Goal: Check status: Check status

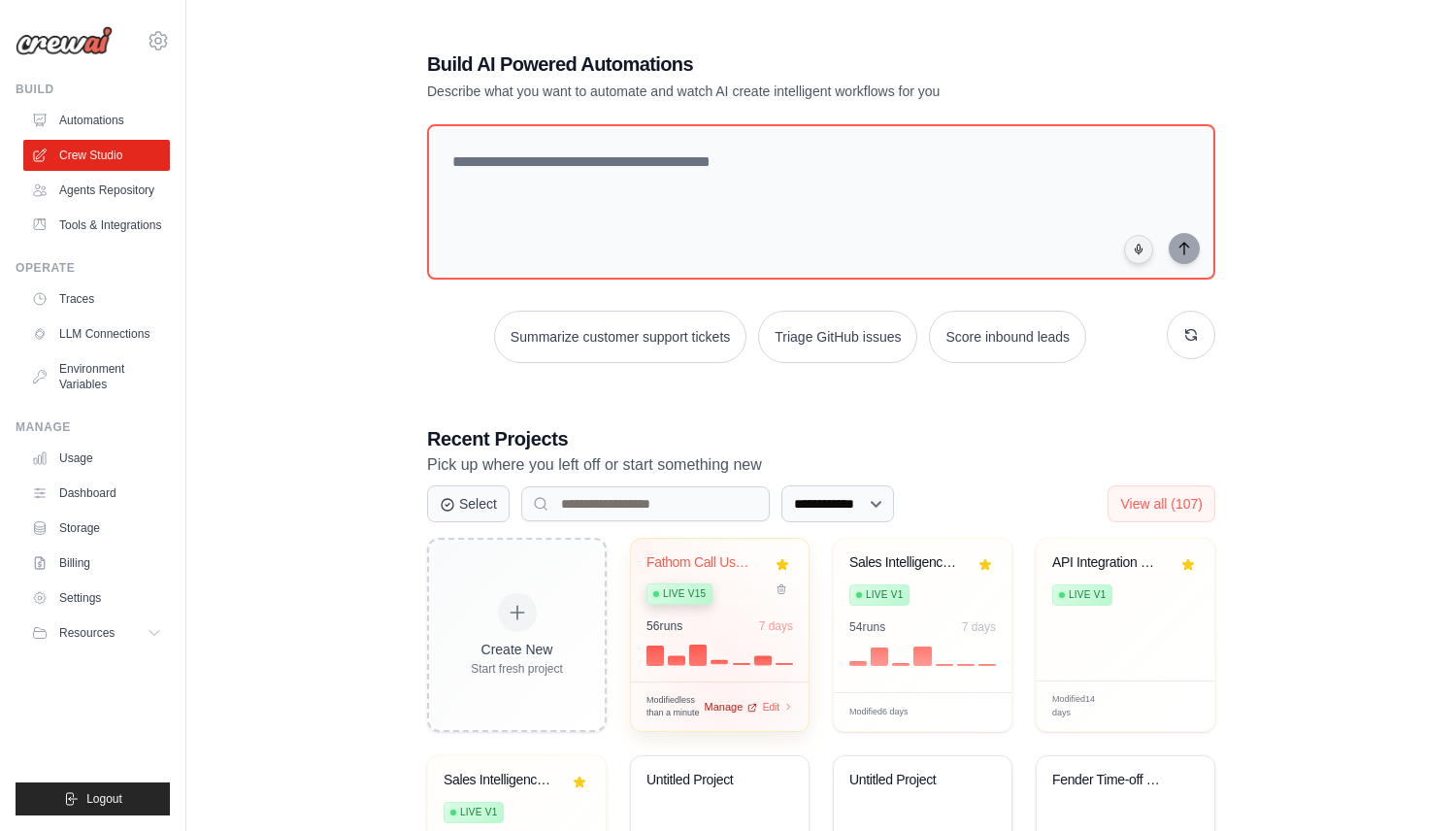
click at [729, 704] on span "Manage" at bounding box center [722, 706] width 39 height 17
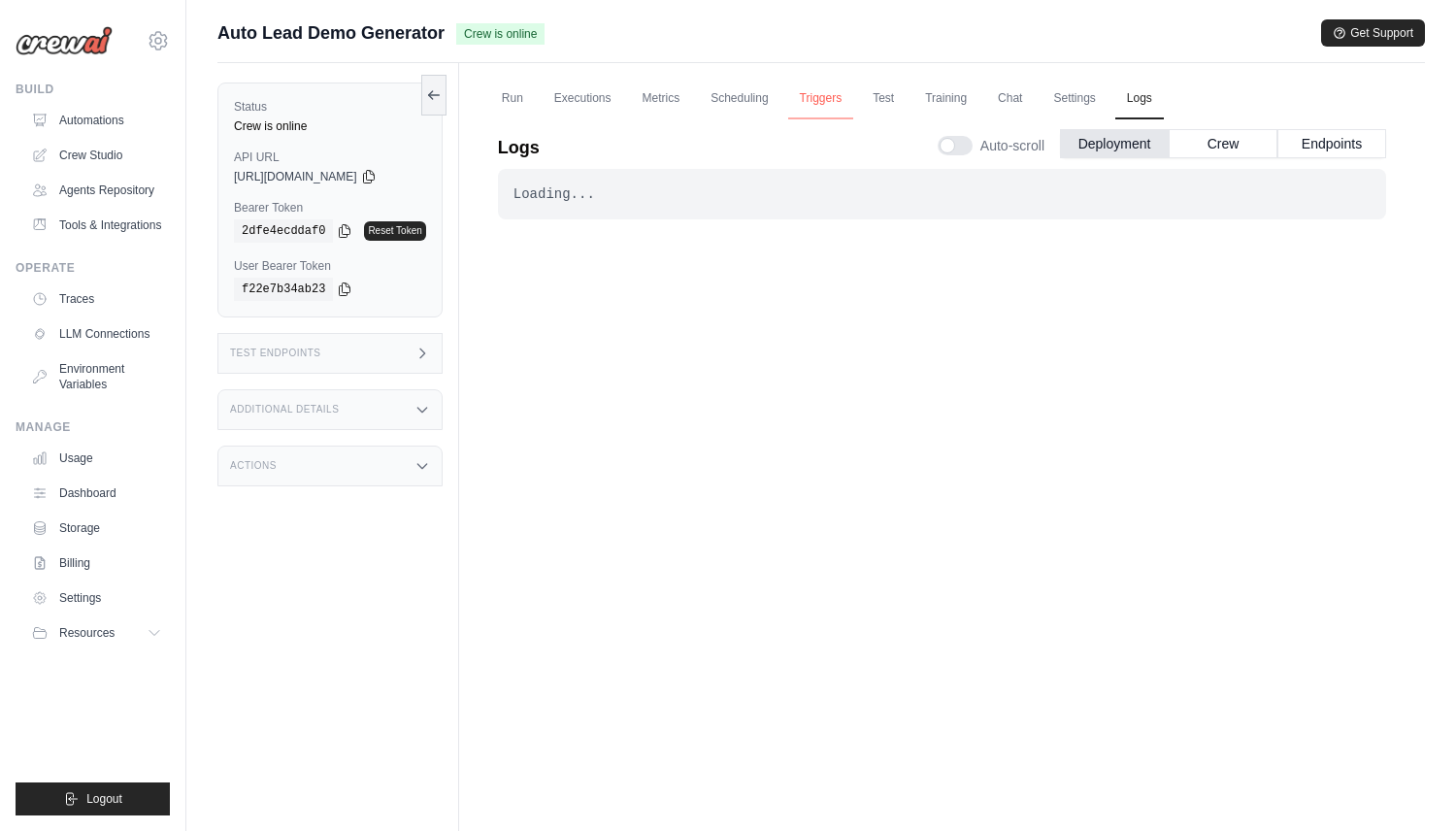
click at [830, 106] on link "Triggers" at bounding box center [820, 98] width 66 height 41
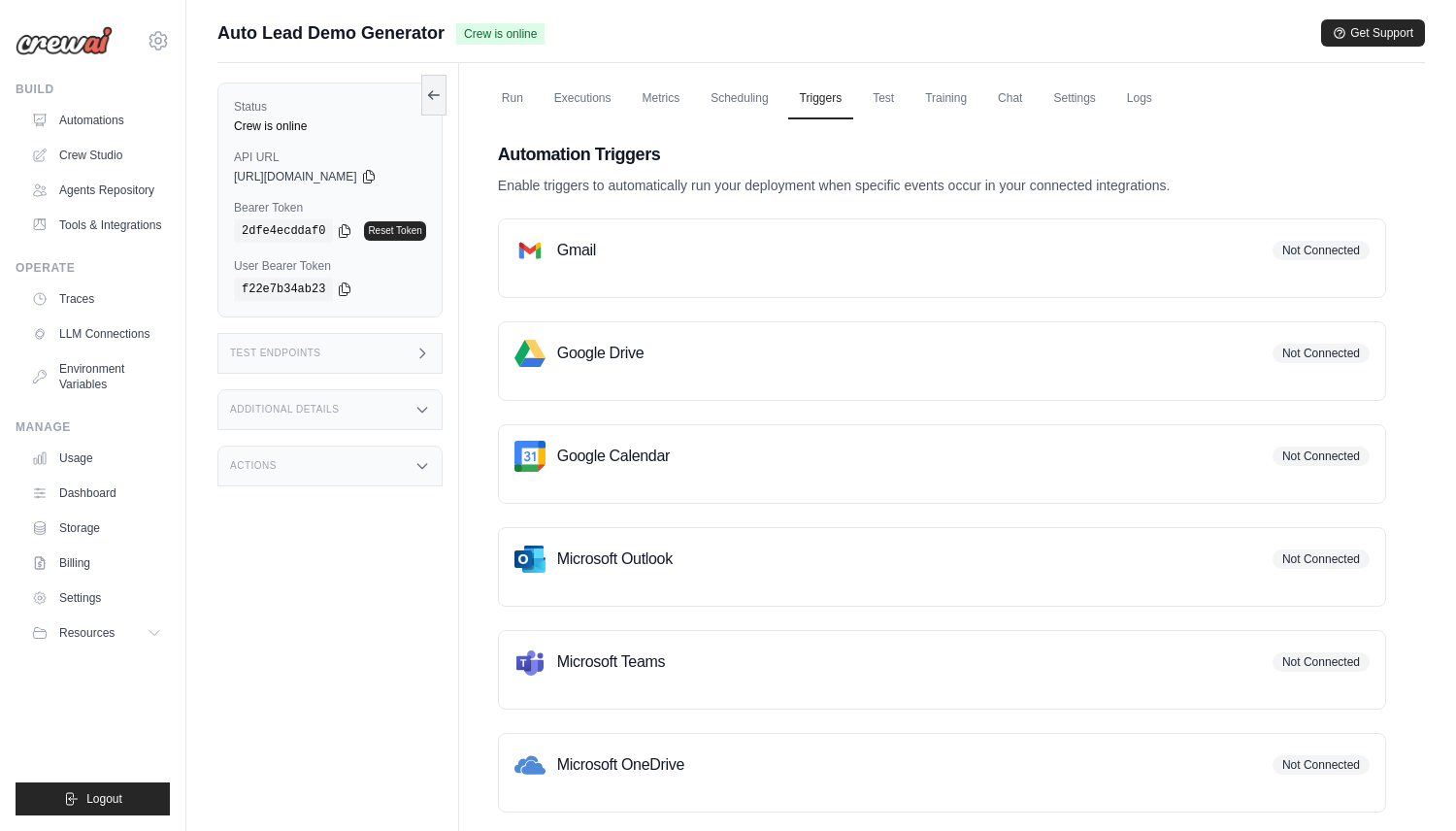
click at [782, 269] on div "Gmail Not Connected" at bounding box center [941, 258] width 888 height 79
click at [574, 255] on h3 "Gmail" at bounding box center [576, 250] width 39 height 23
drag, startPoint x: 1276, startPoint y: 252, endPoint x: 1396, endPoint y: 246, distance: 120.1
click at [1396, 246] on div "Automation Triggers Enable triggers to automatically run your deployment when s…" at bounding box center [941, 476] width 934 height 718
copy span "Not Connected"
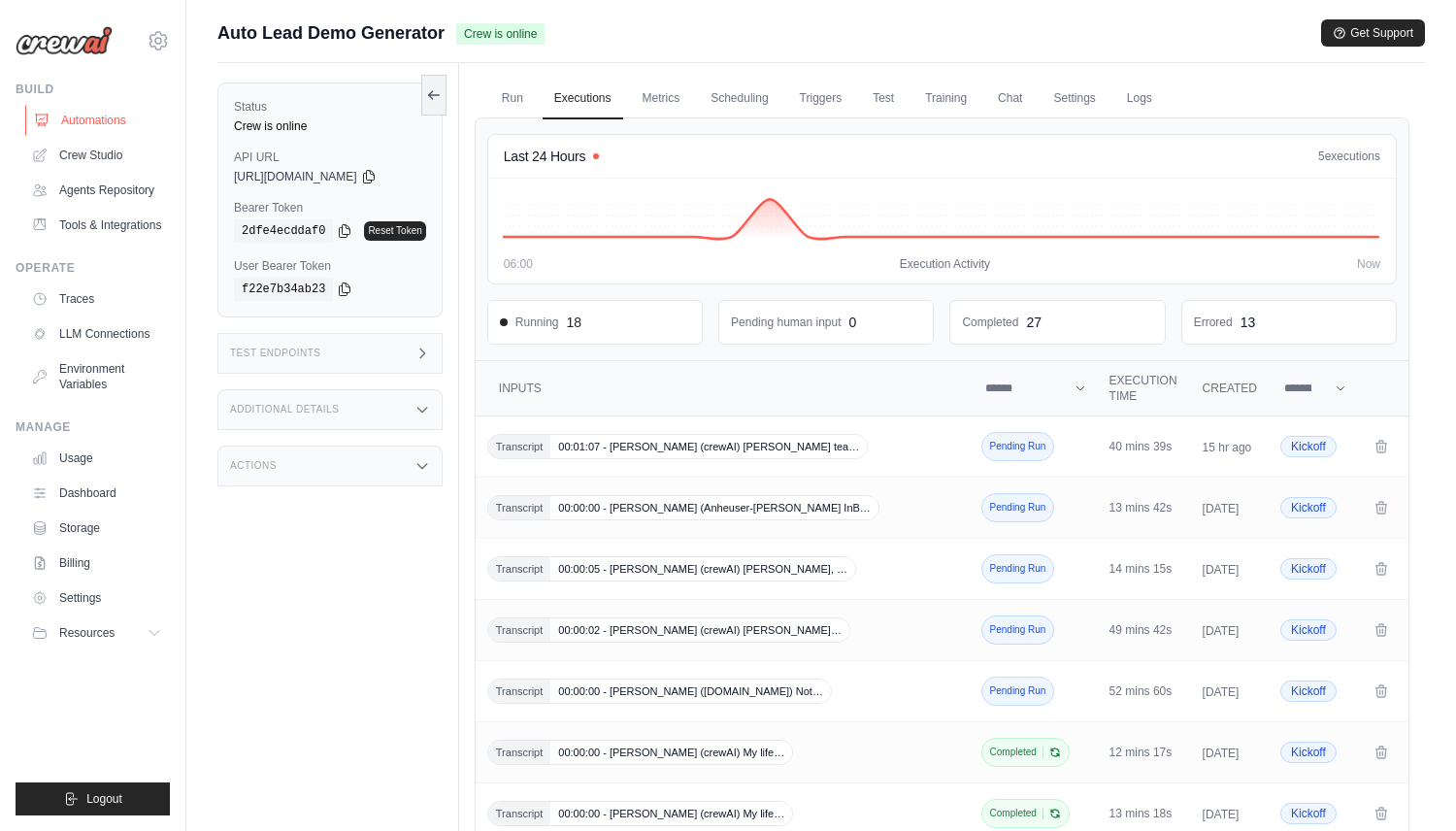
click at [138, 109] on link "Automations" at bounding box center [98, 120] width 147 height 31
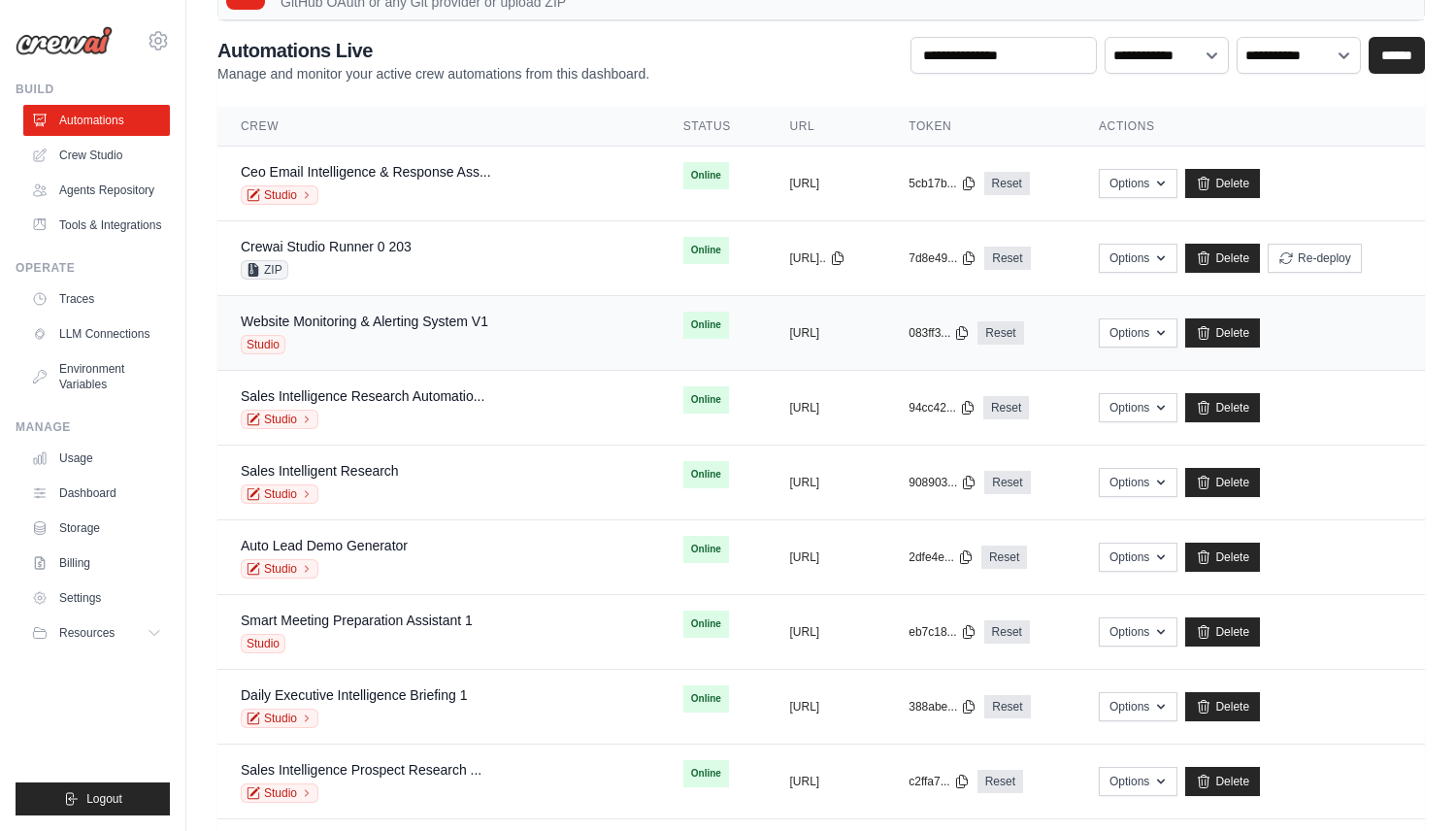
scroll to position [69, 0]
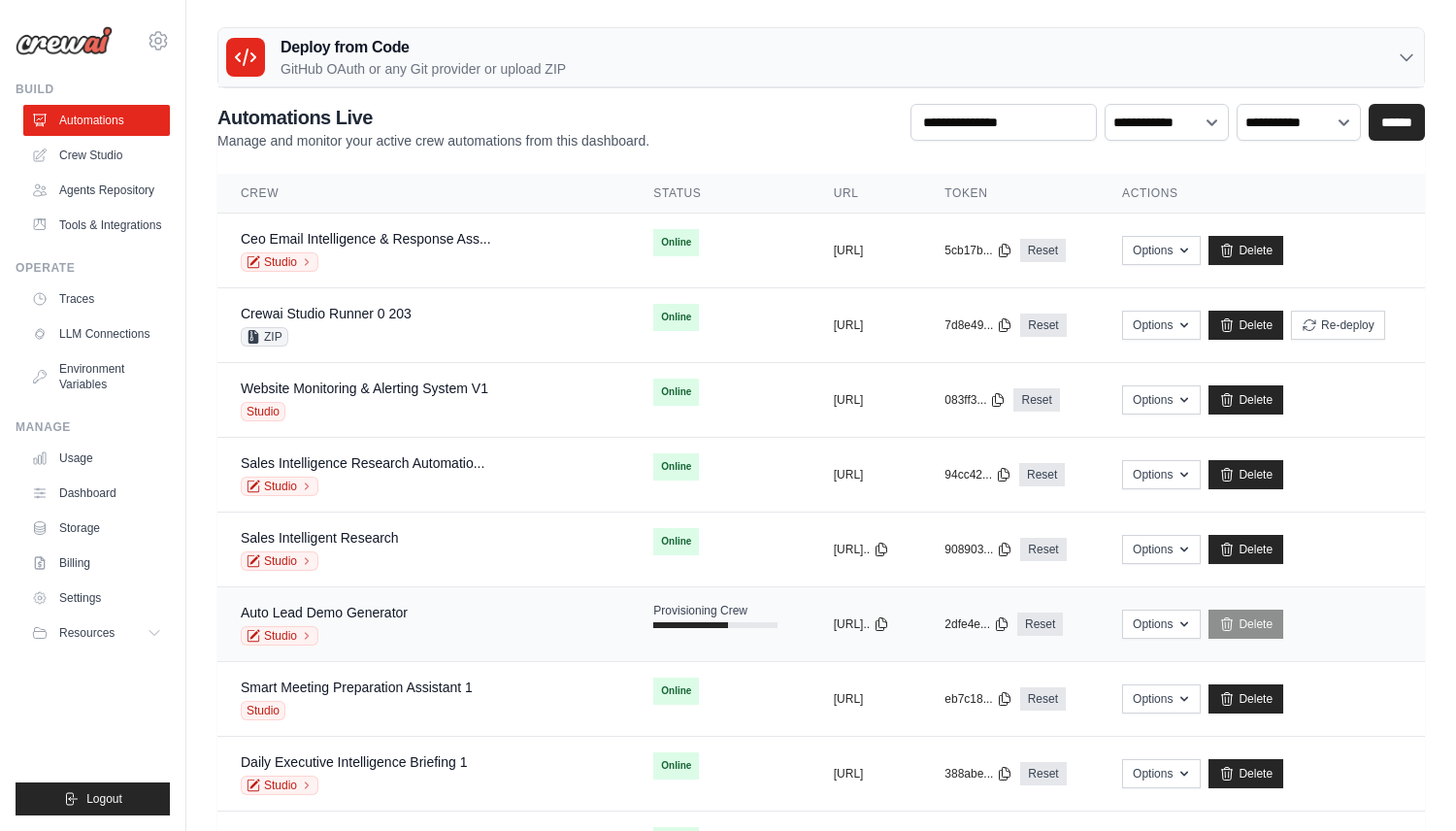
click at [392, 626] on div "Studio" at bounding box center [324, 636] width 167 height 20
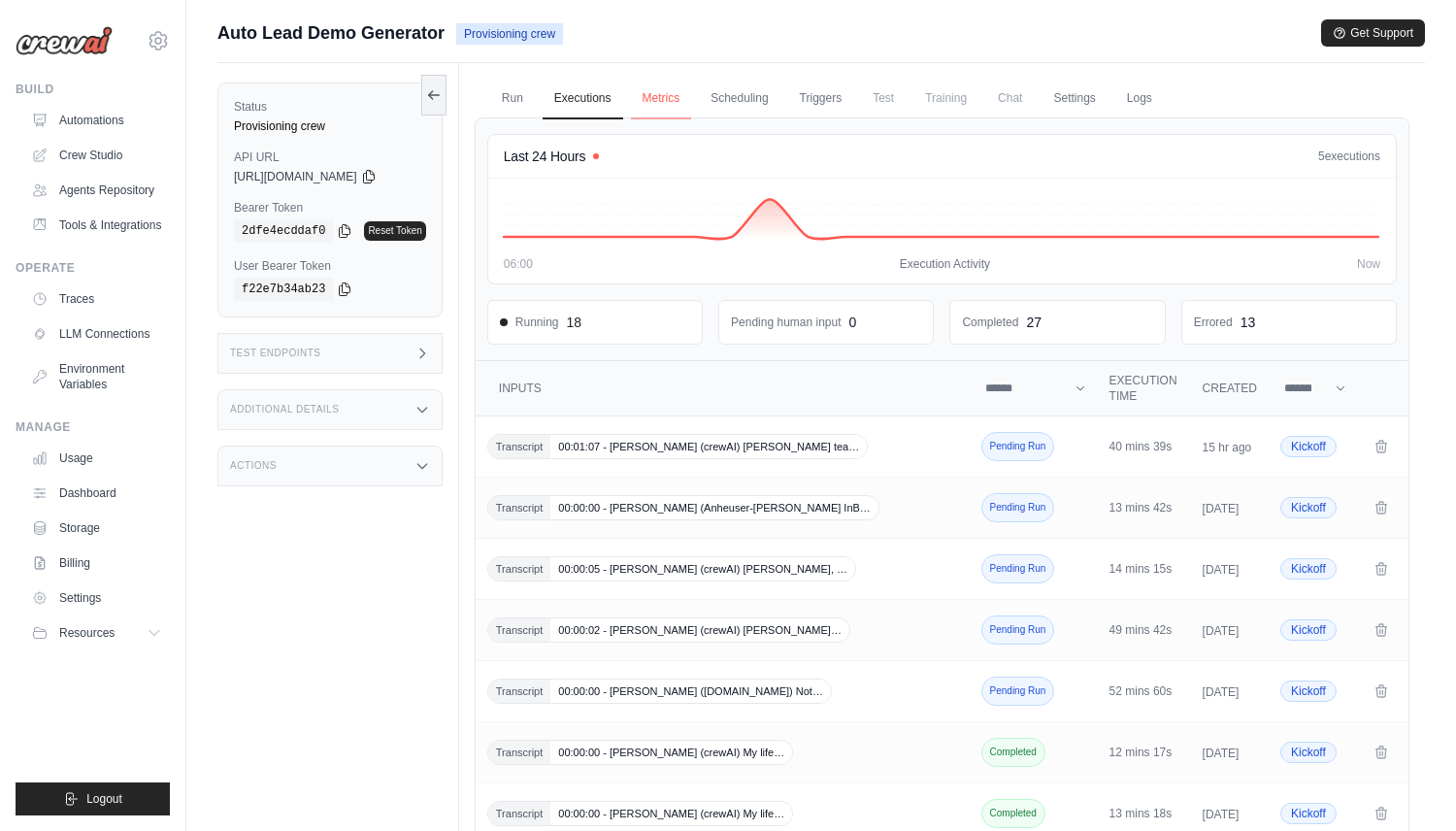
click at [676, 103] on link "Metrics" at bounding box center [662, 98] width 61 height 41
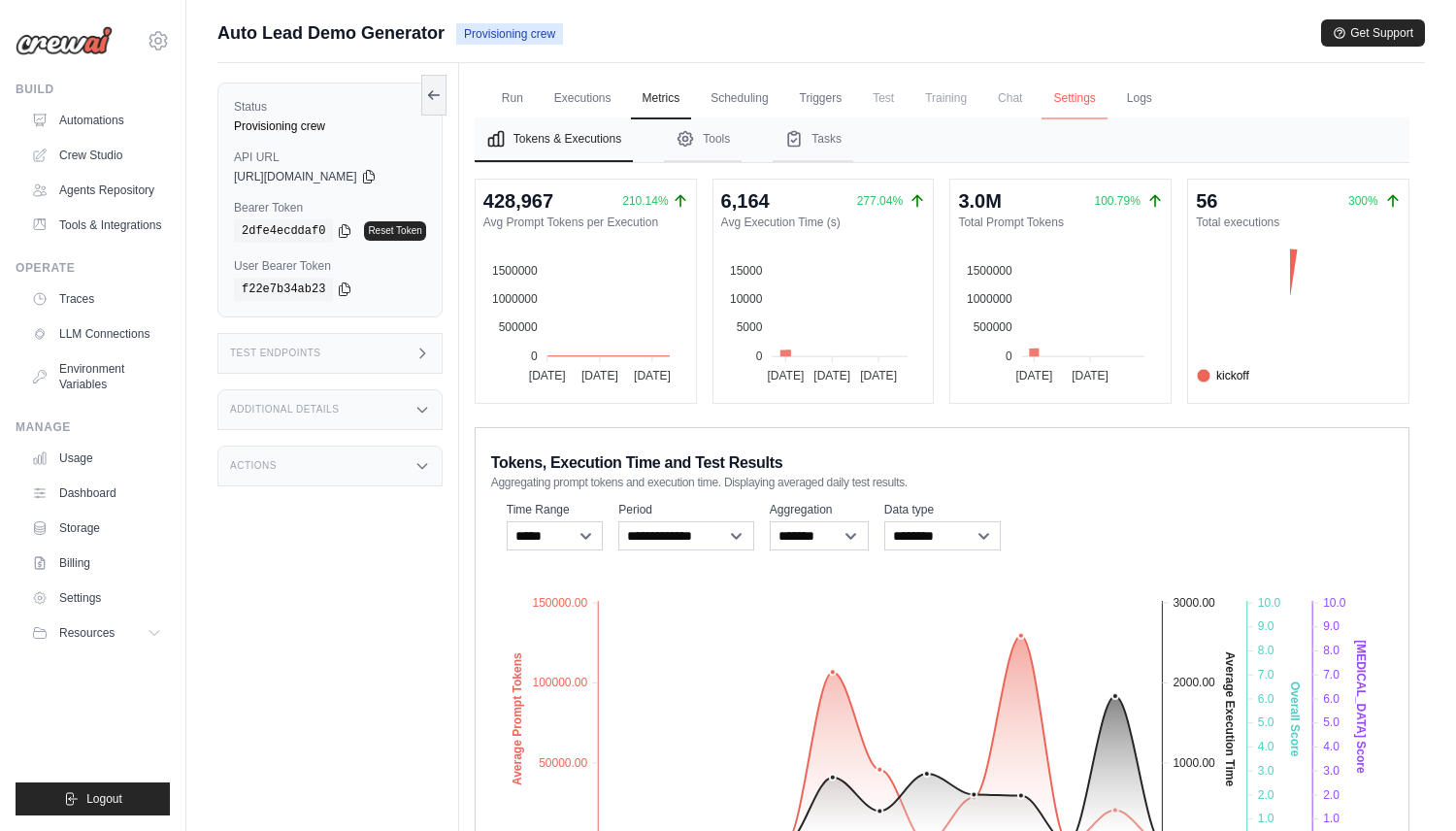
click at [1068, 89] on link "Settings" at bounding box center [1074, 98] width 65 height 41
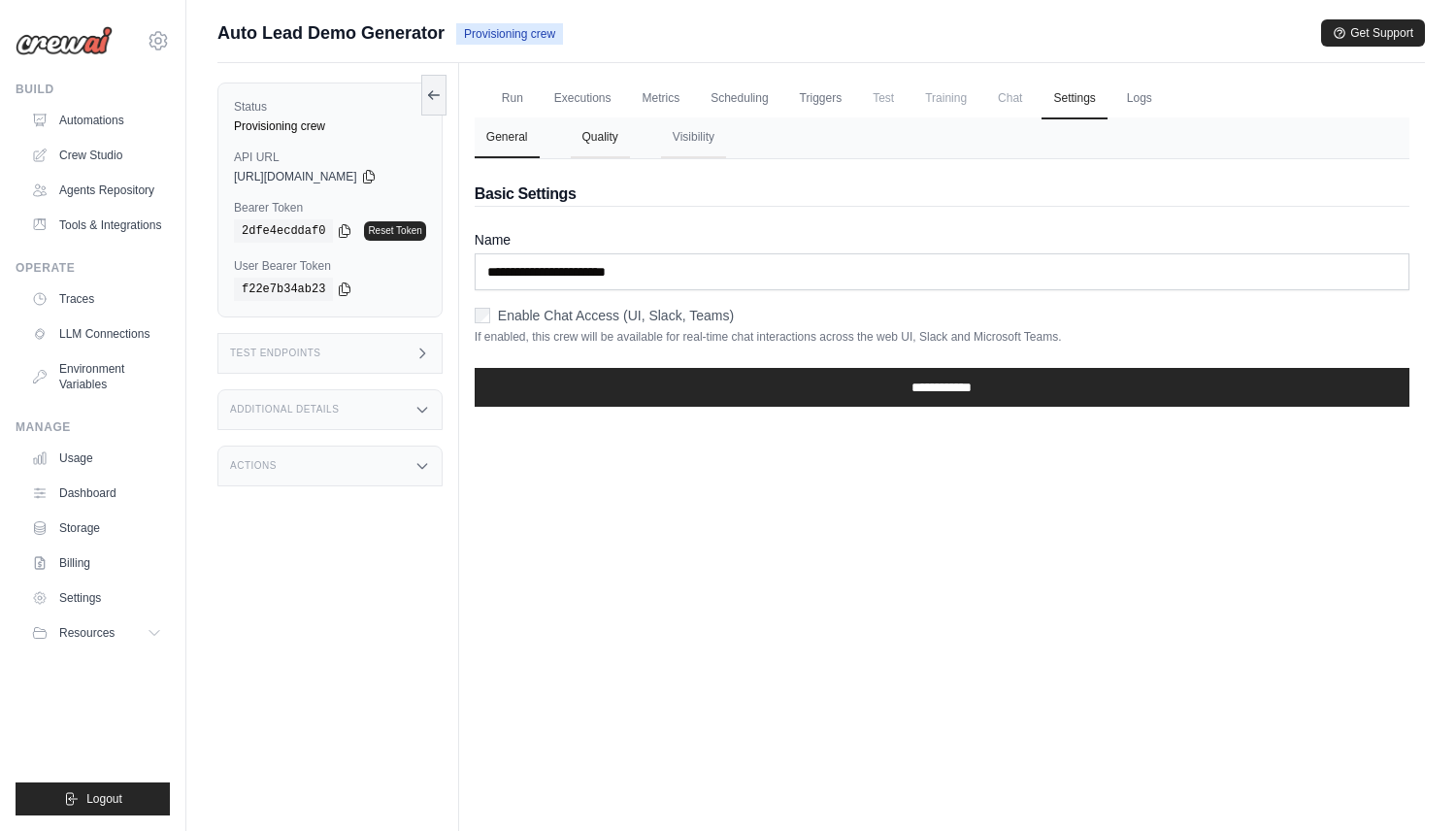
click at [603, 151] on button "Quality" at bounding box center [600, 137] width 60 height 41
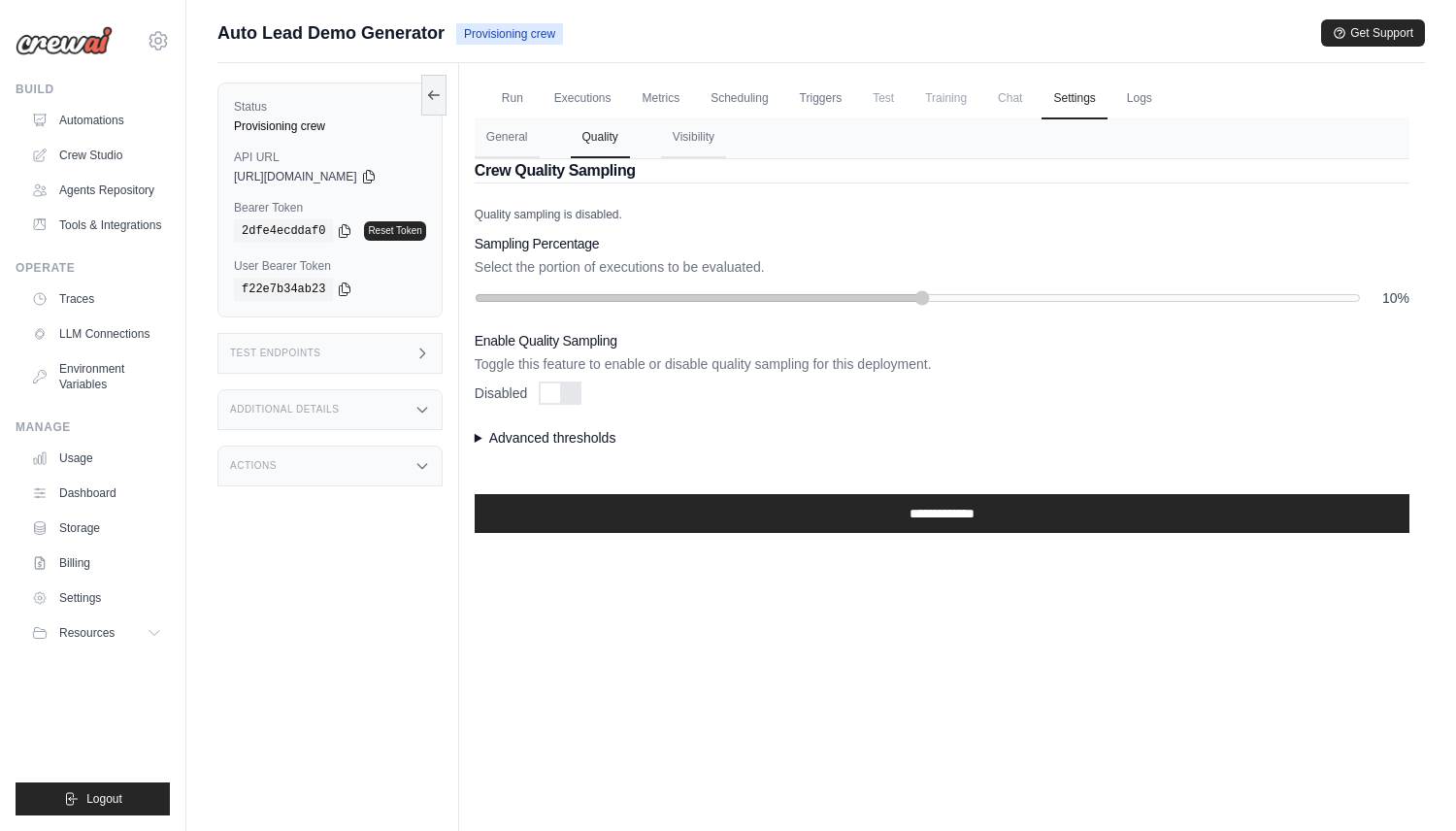
click at [566, 385] on div at bounding box center [559, 393] width 43 height 23
click at [546, 439] on summary "Advanced thresholds" at bounding box center [941, 437] width 934 height 20
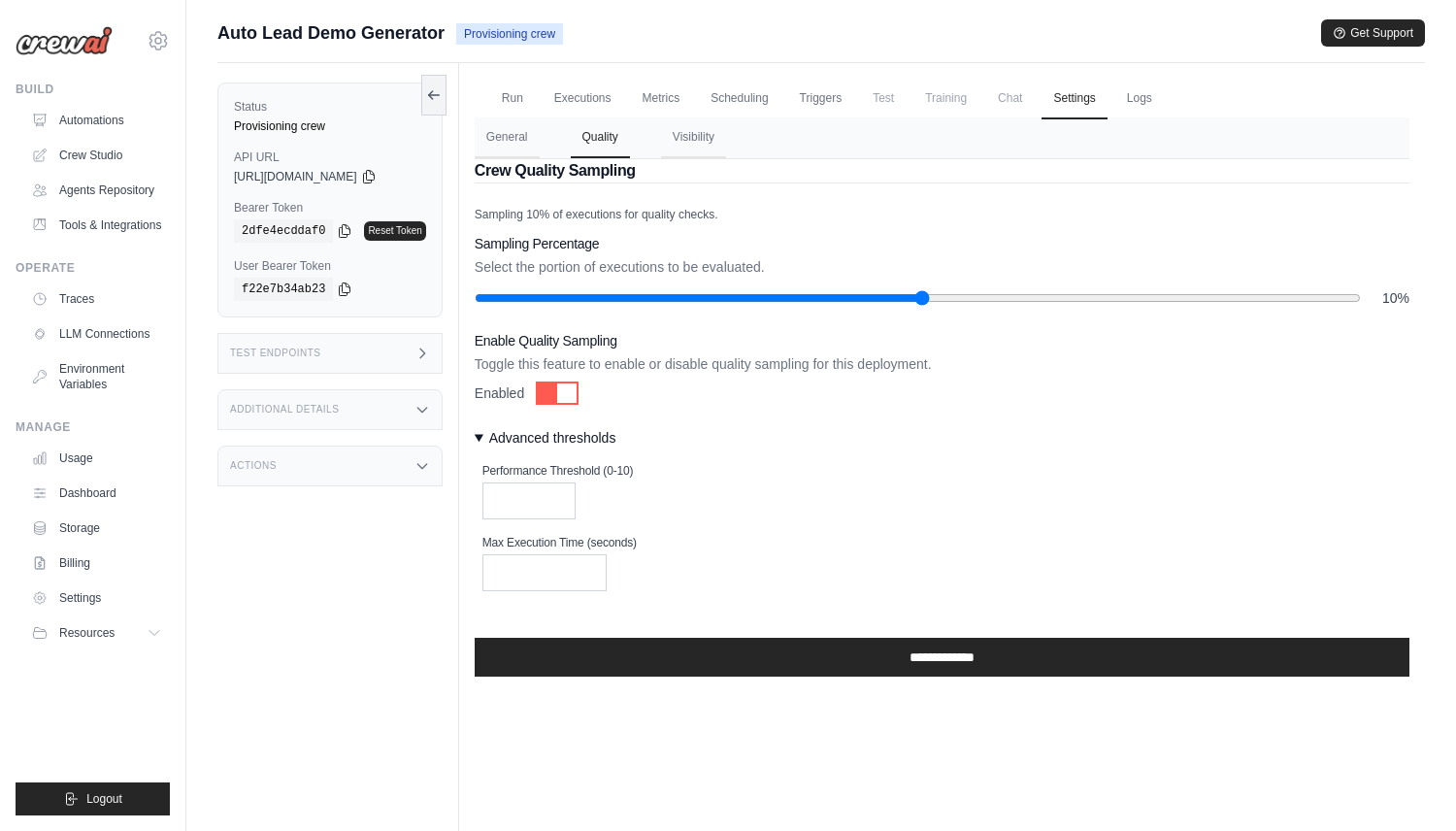
click at [546, 438] on summary "Advanced thresholds" at bounding box center [941, 437] width 934 height 20
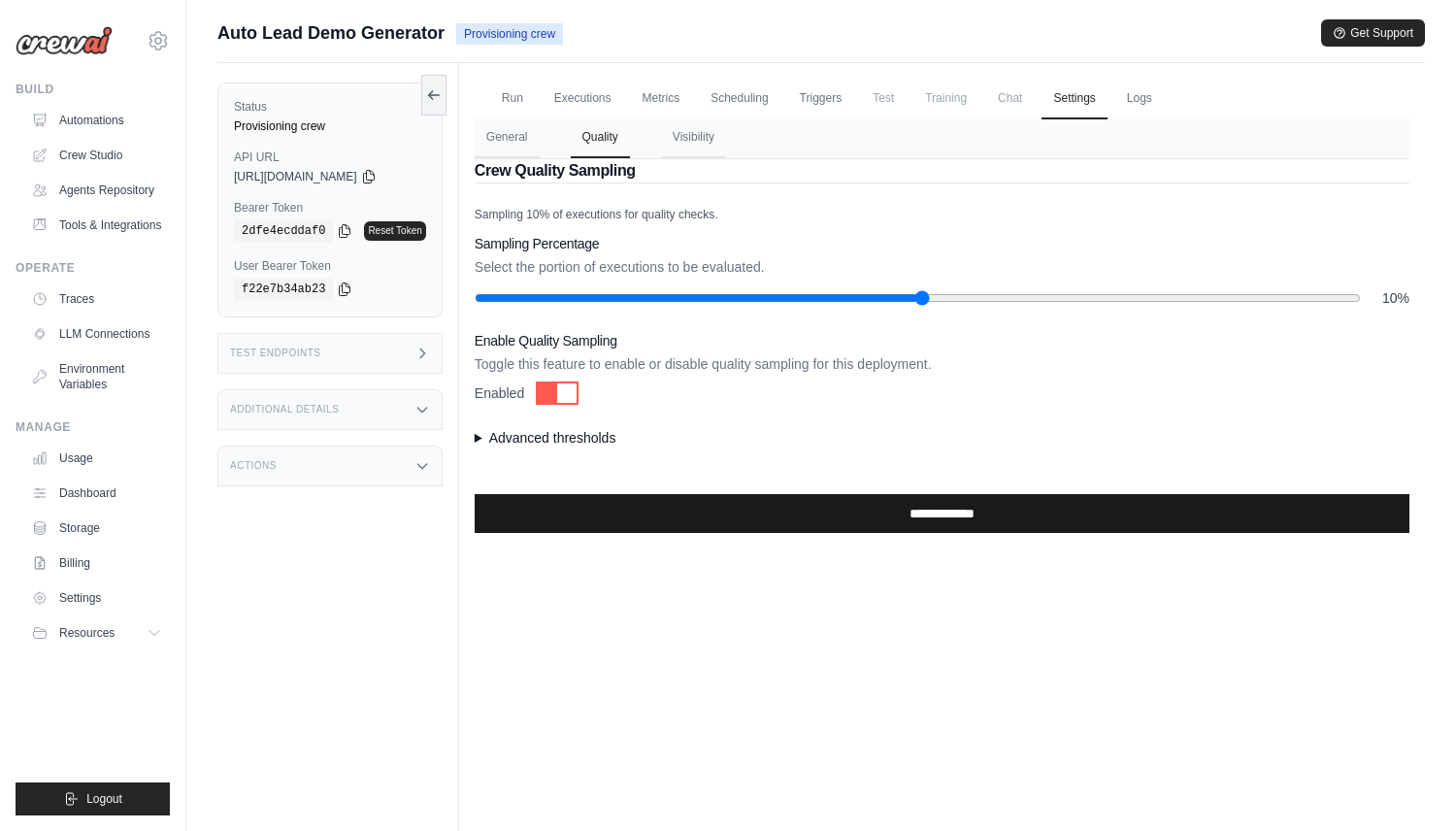
click at [594, 512] on input "**********" at bounding box center [941, 513] width 934 height 39
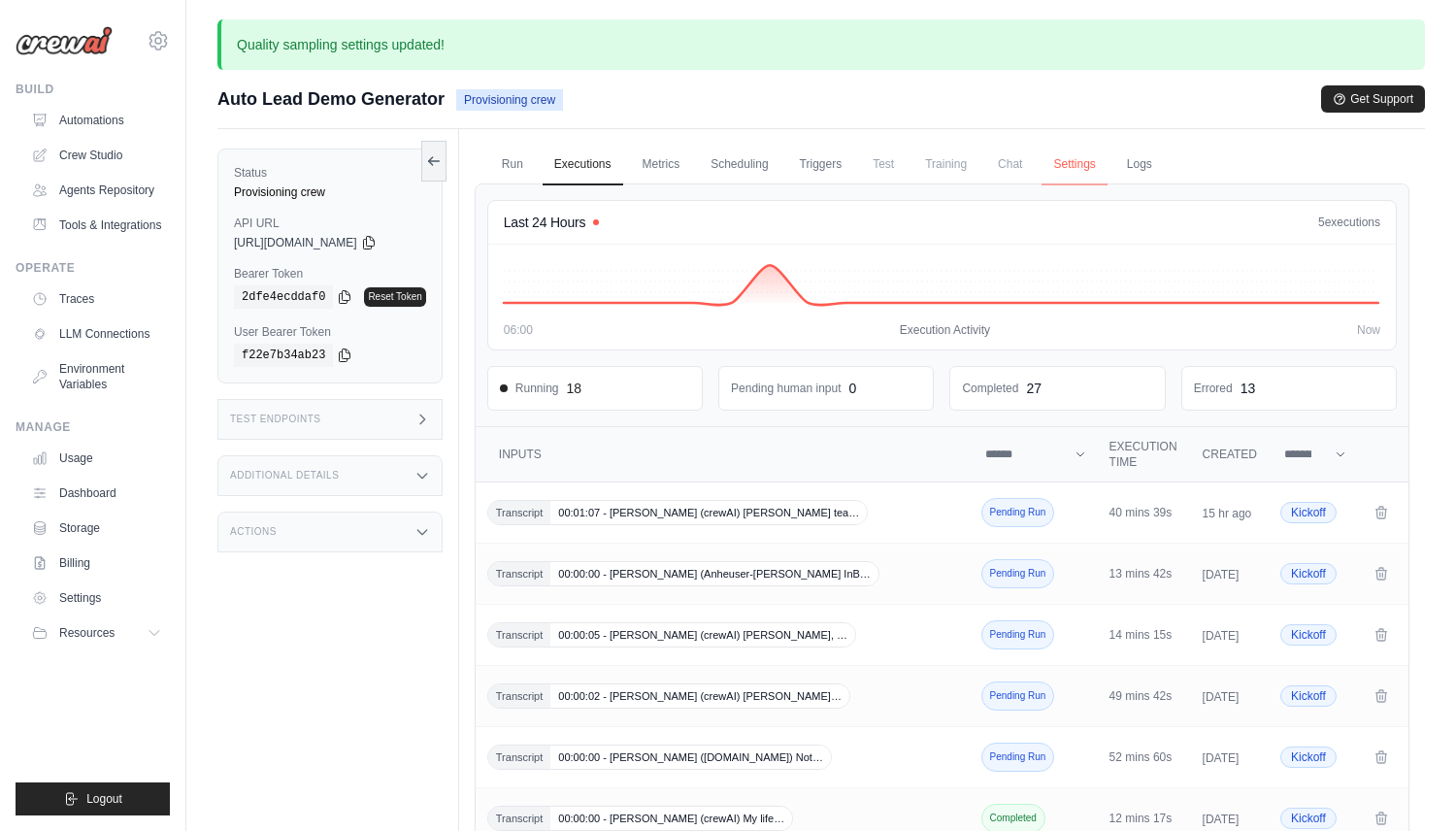
click at [1075, 163] on link "Settings" at bounding box center [1074, 165] width 65 height 41
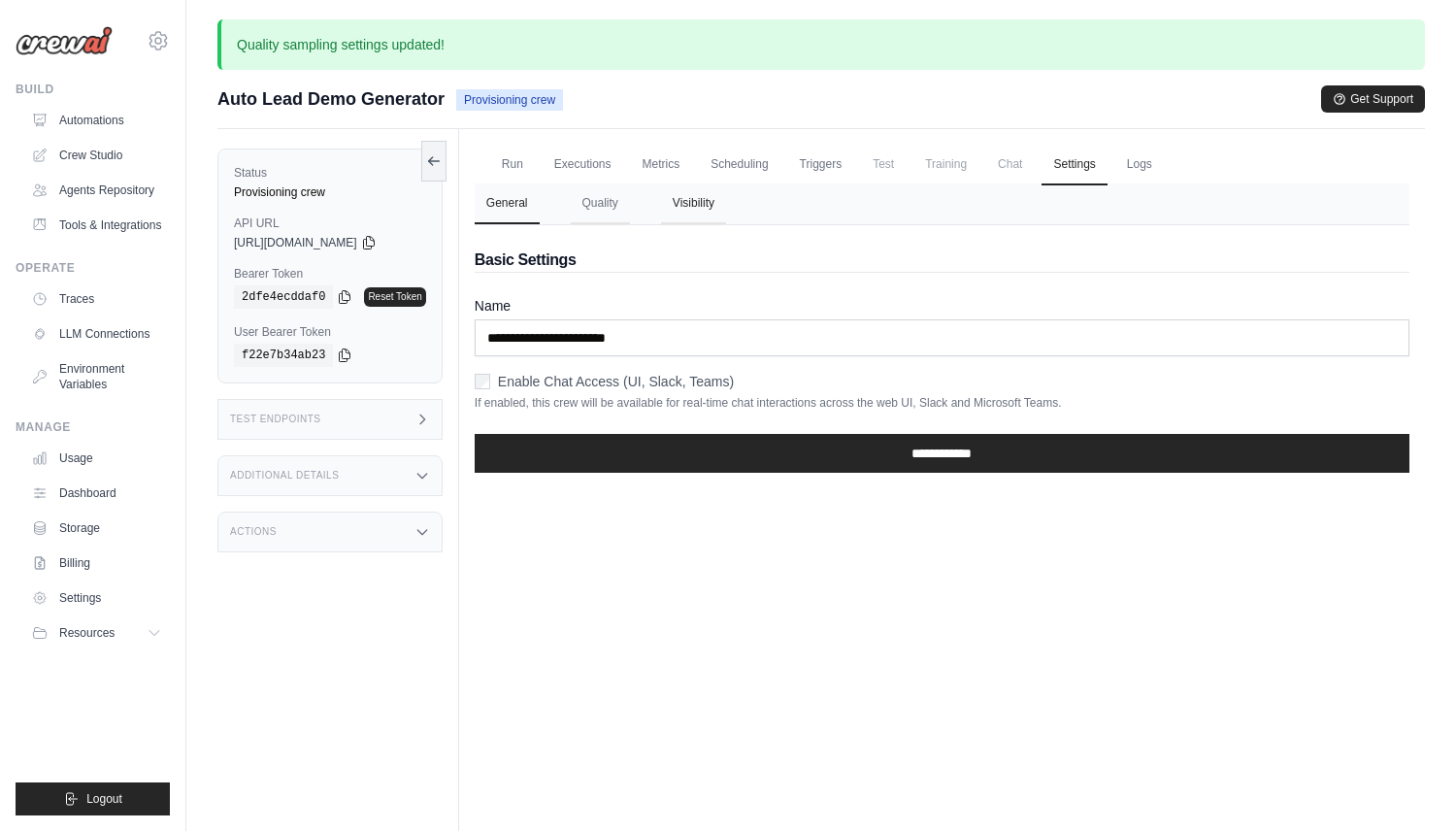
click at [683, 202] on button "Visibility" at bounding box center [693, 203] width 65 height 41
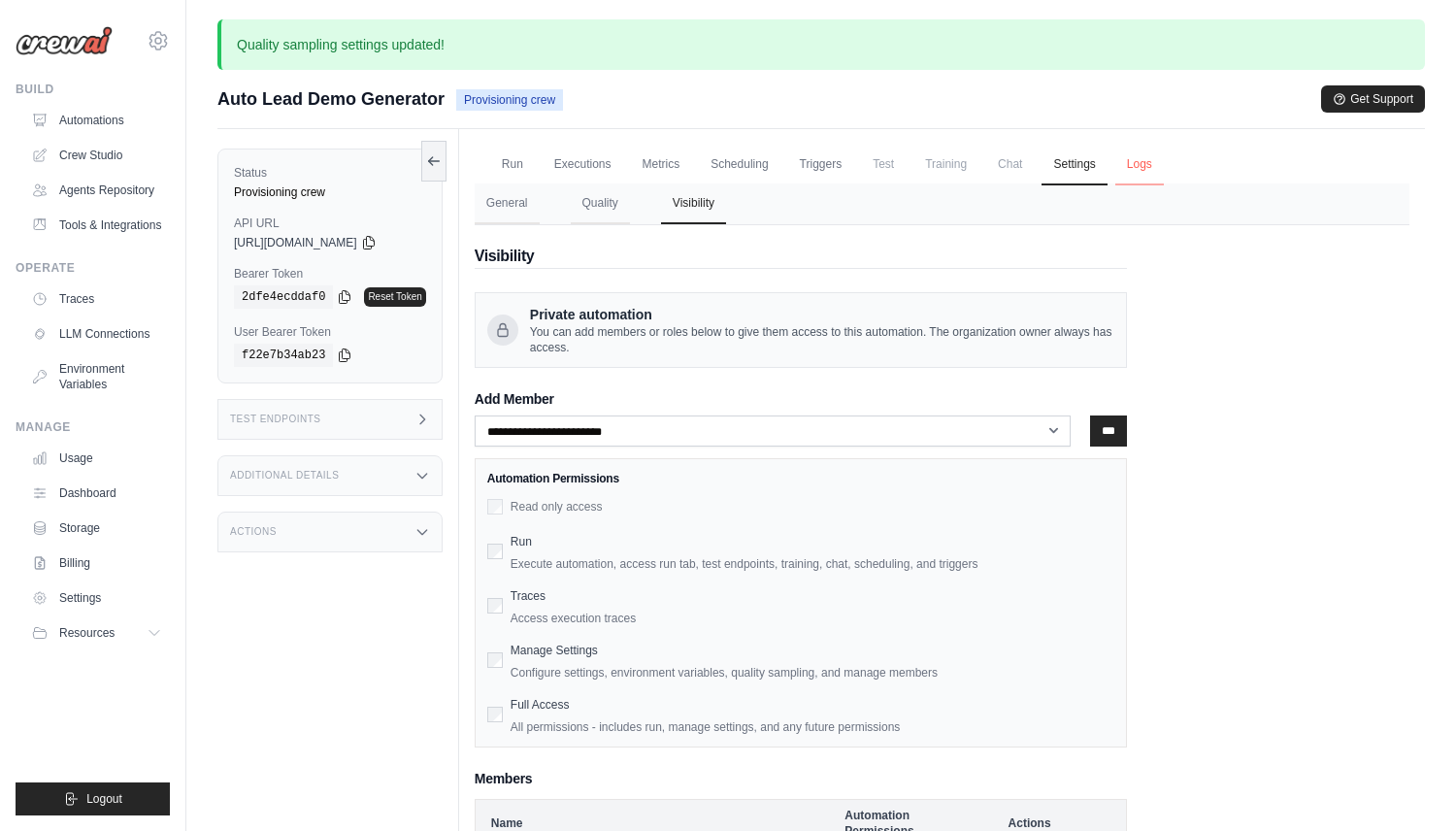
click at [1139, 153] on link "Logs" at bounding box center [1139, 165] width 49 height 41
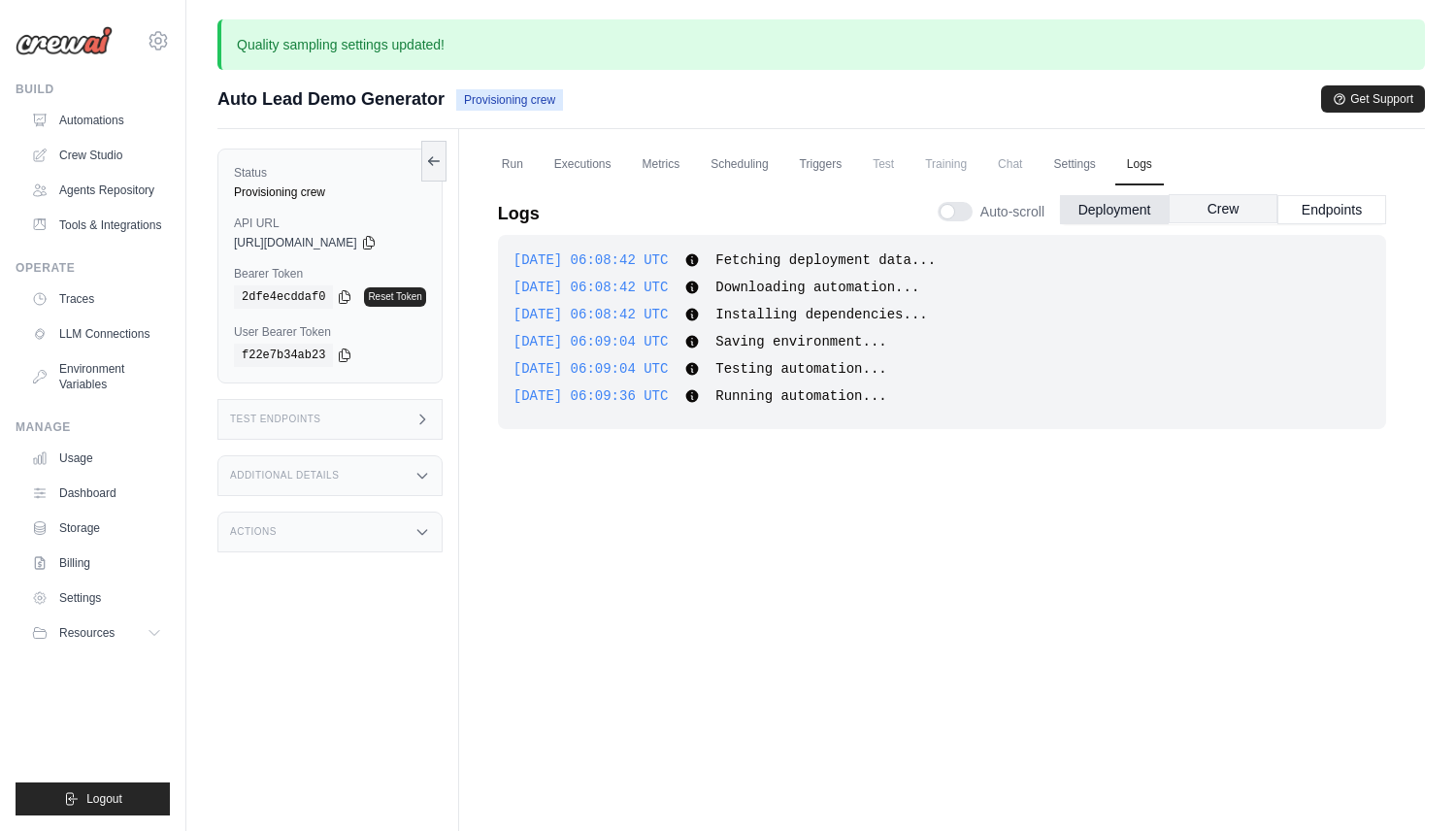
click at [1247, 212] on button "Crew" at bounding box center [1223, 208] width 109 height 29
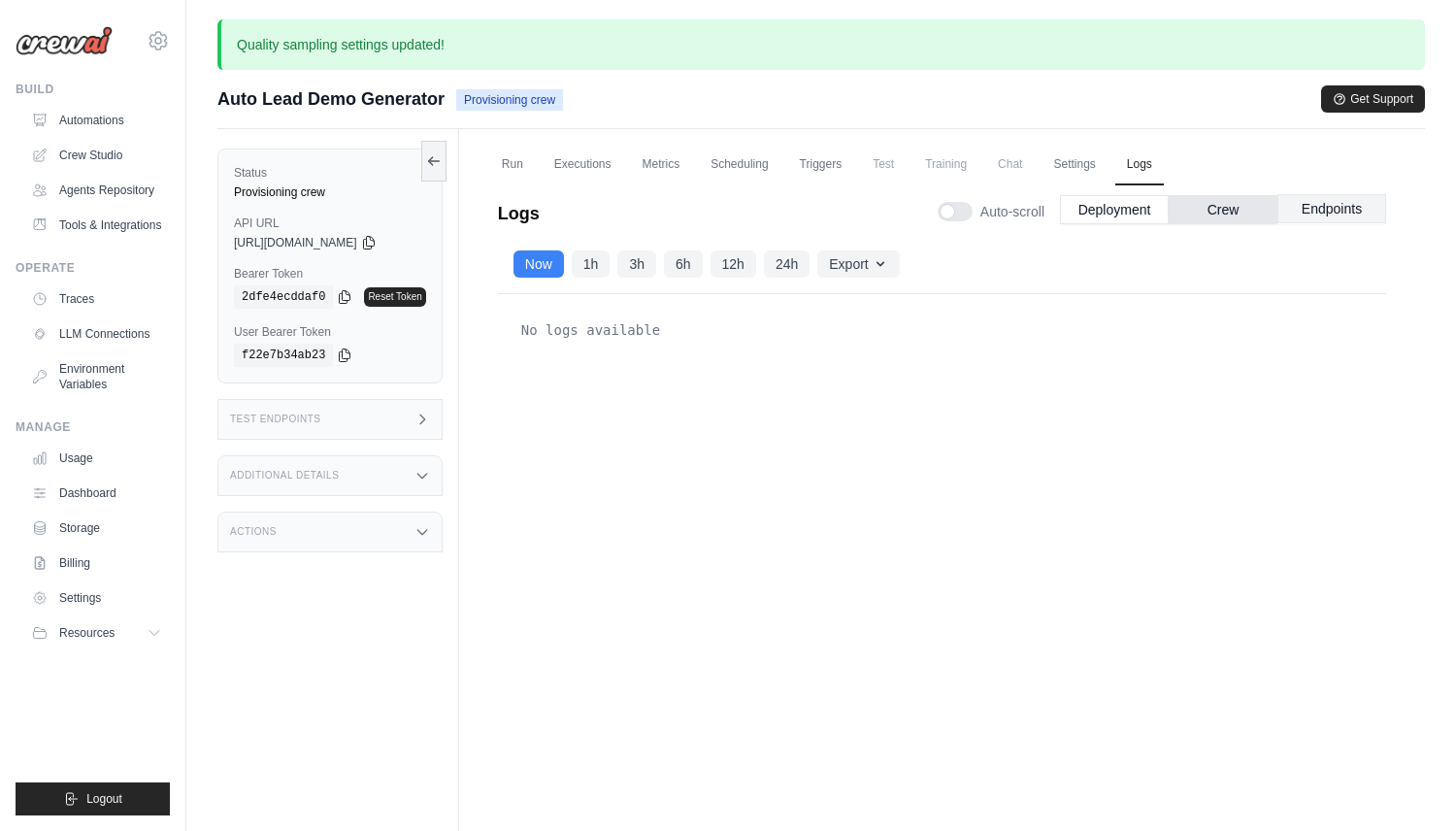
click at [1303, 210] on button "Endpoints" at bounding box center [1332, 208] width 109 height 29
click at [520, 163] on link "Run" at bounding box center [512, 165] width 45 height 41
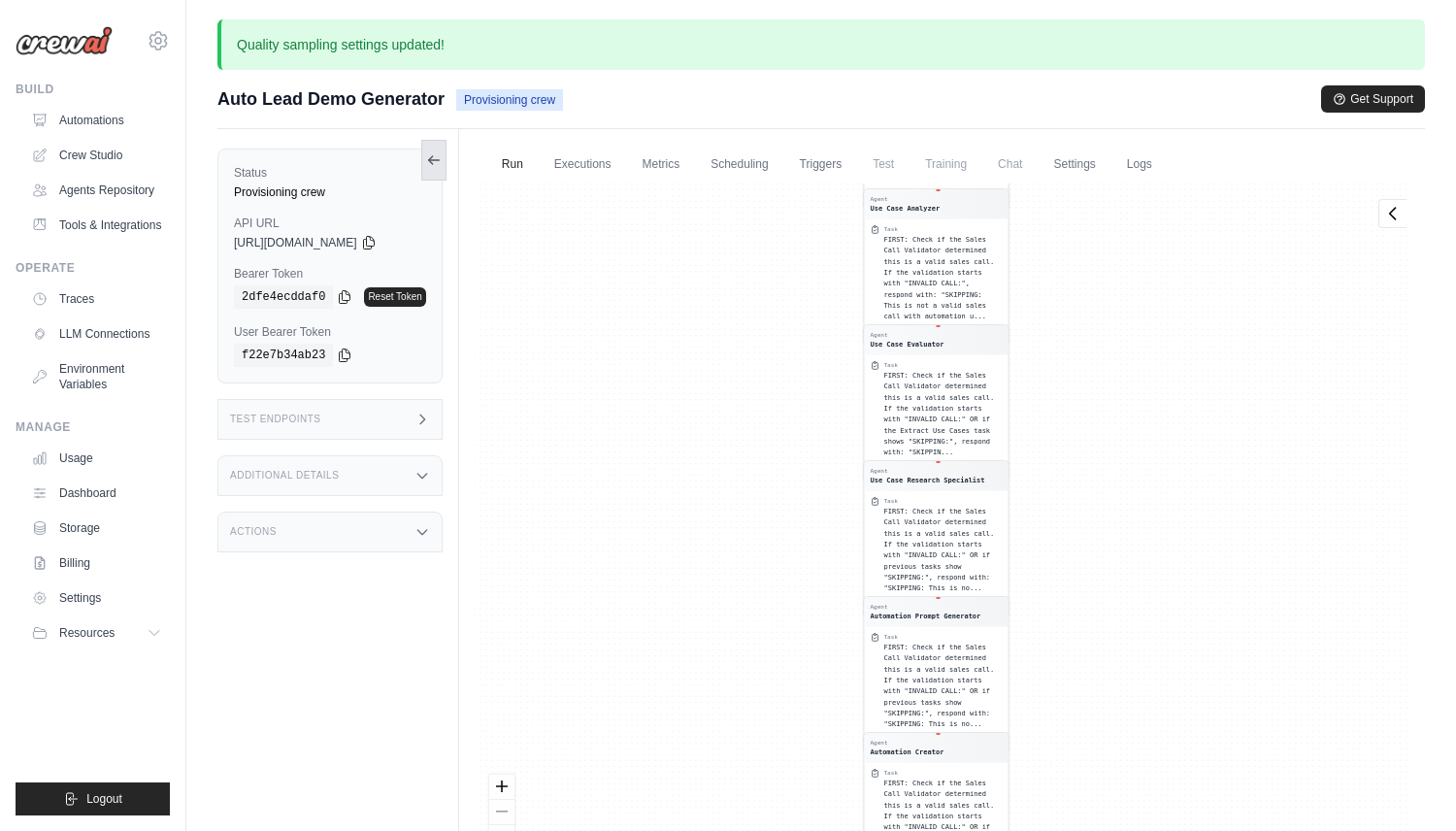
click at [427, 162] on icon at bounding box center [434, 161] width 16 height 16
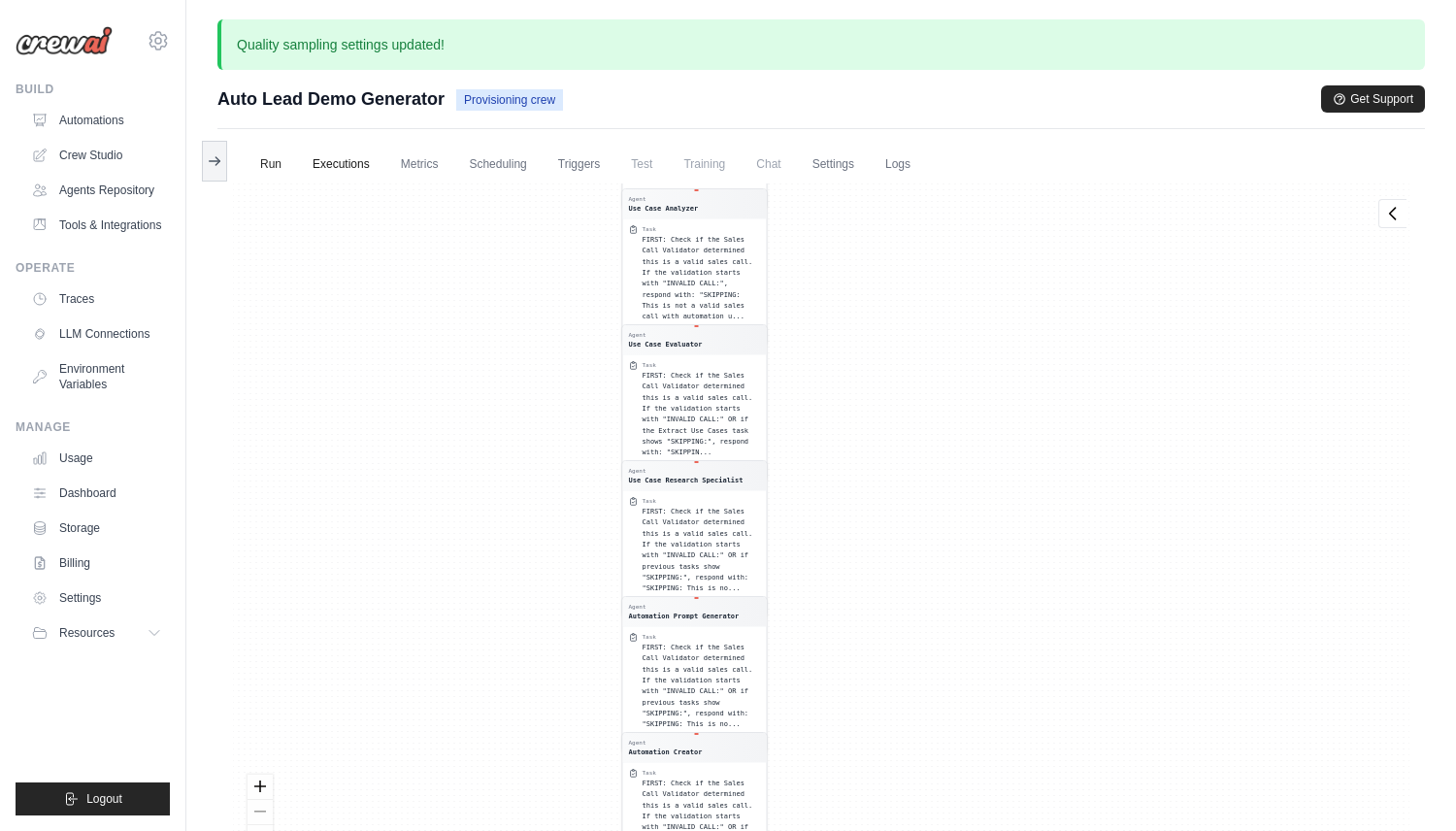
click at [350, 155] on link "Executions" at bounding box center [340, 165] width 80 height 41
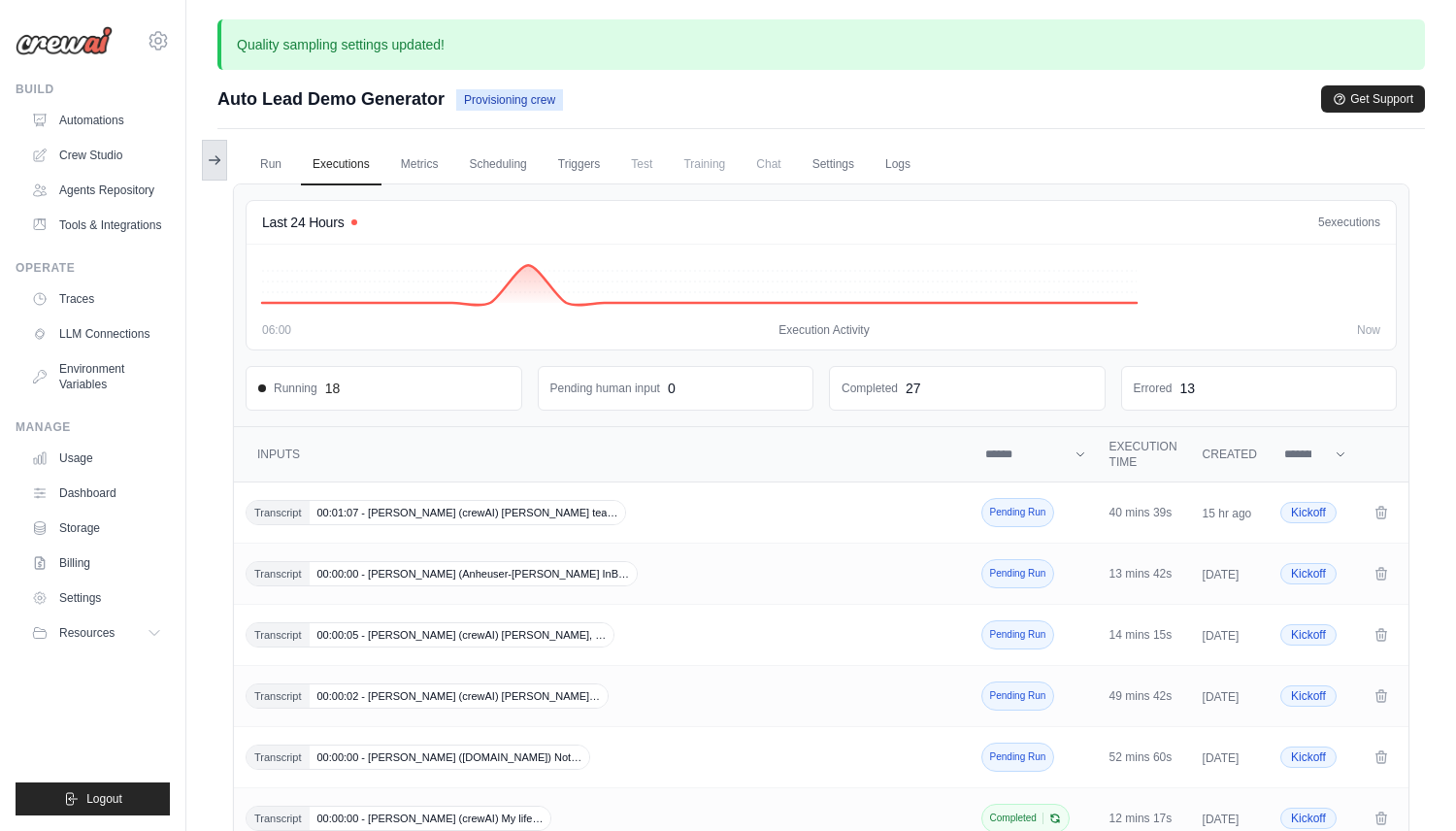
click at [215, 158] on icon at bounding box center [214, 161] width 16 height 16
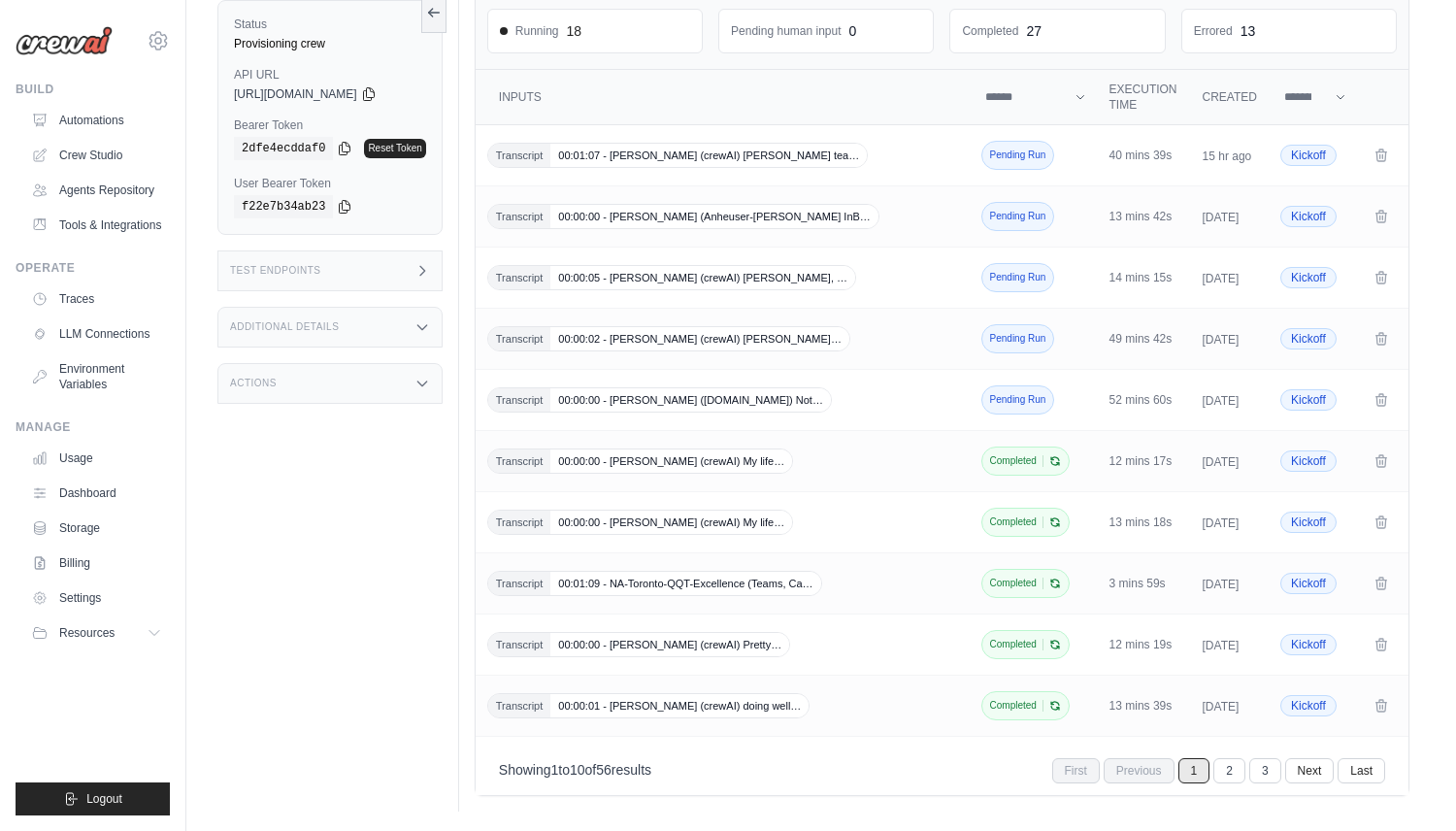
scroll to position [396, 0]
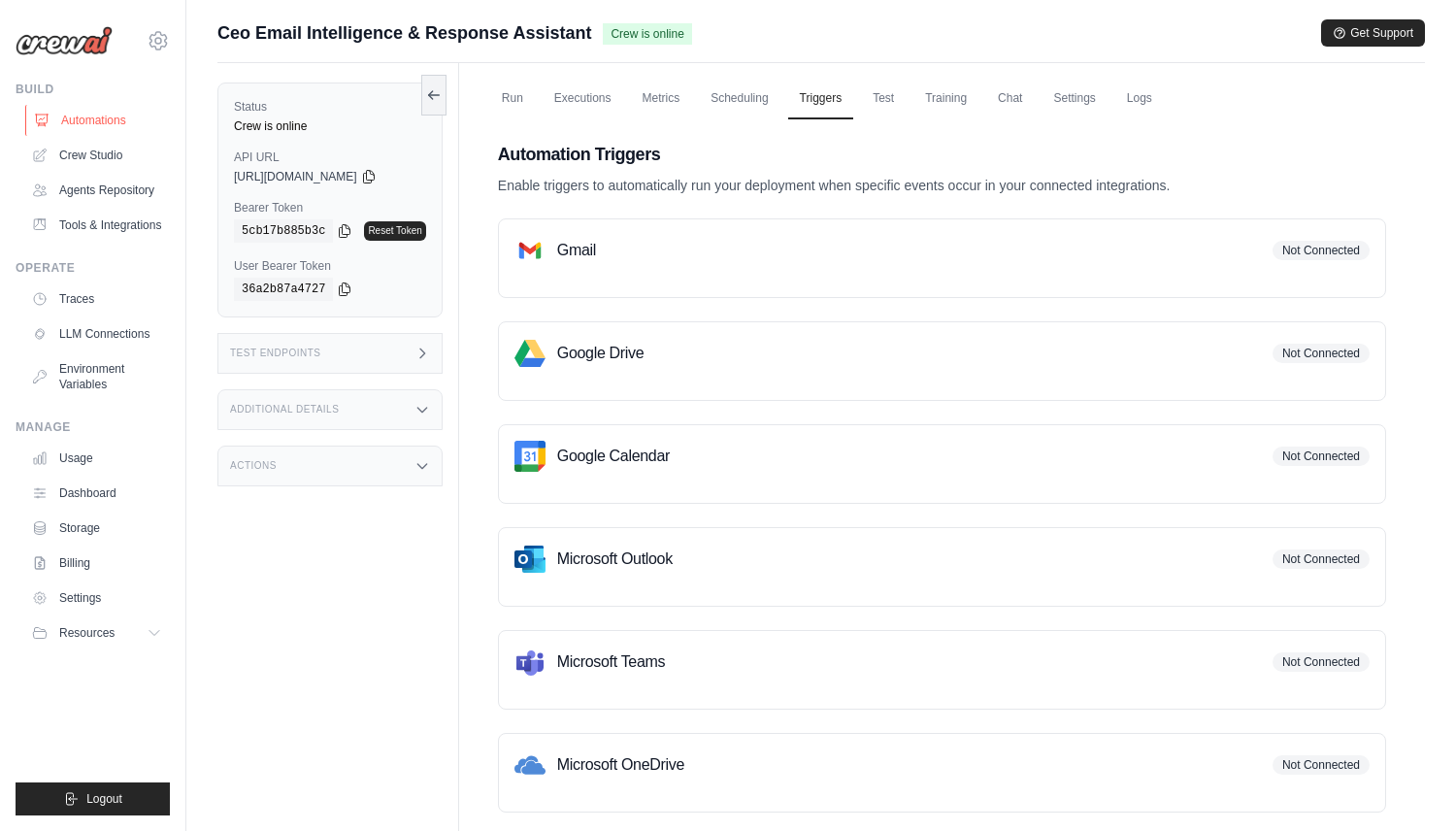
click at [137, 113] on link "Automations" at bounding box center [98, 120] width 147 height 31
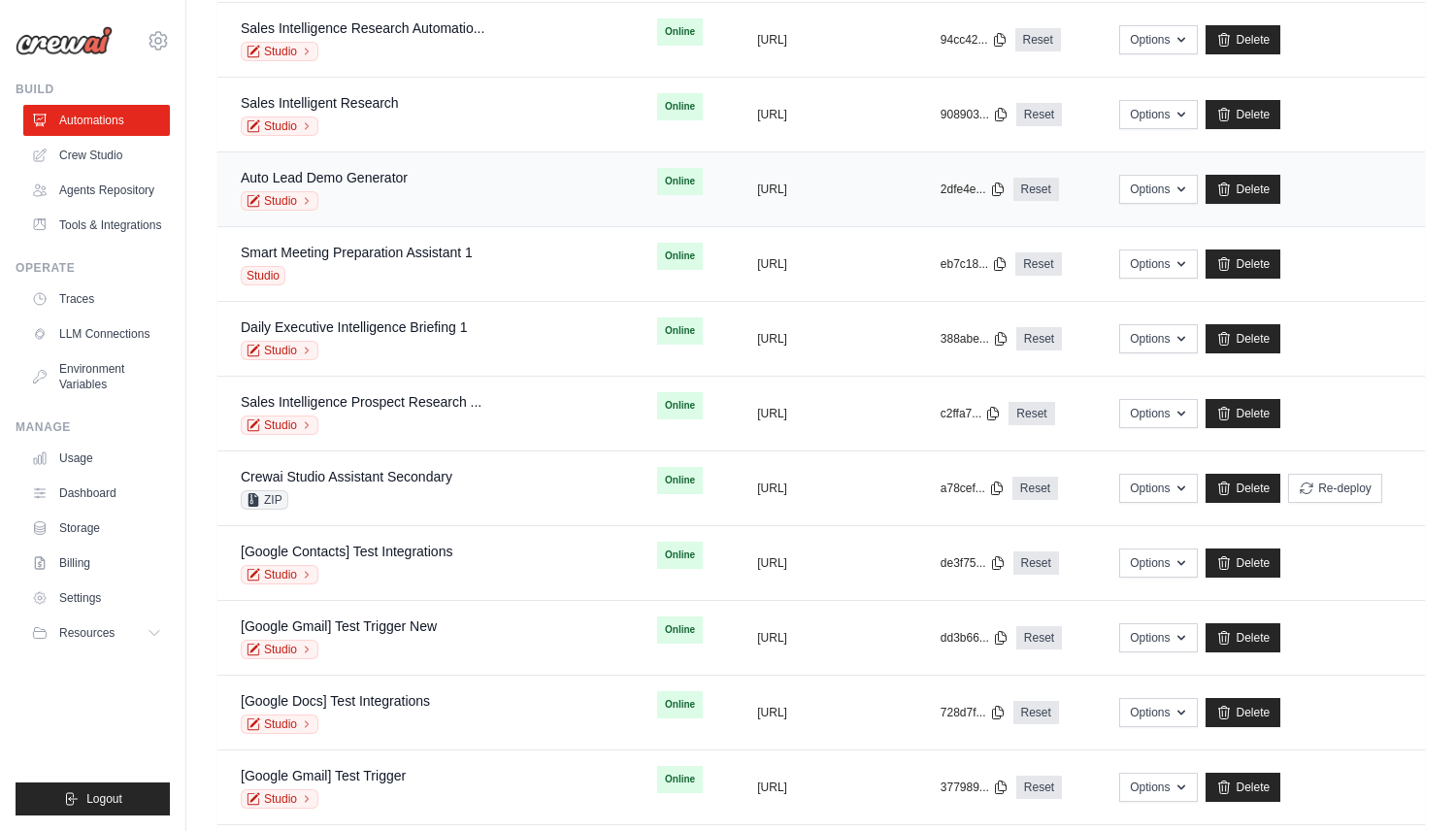
scroll to position [435, 0]
click at [381, 185] on div "Auto Lead Demo Generator" at bounding box center [324, 177] width 167 height 20
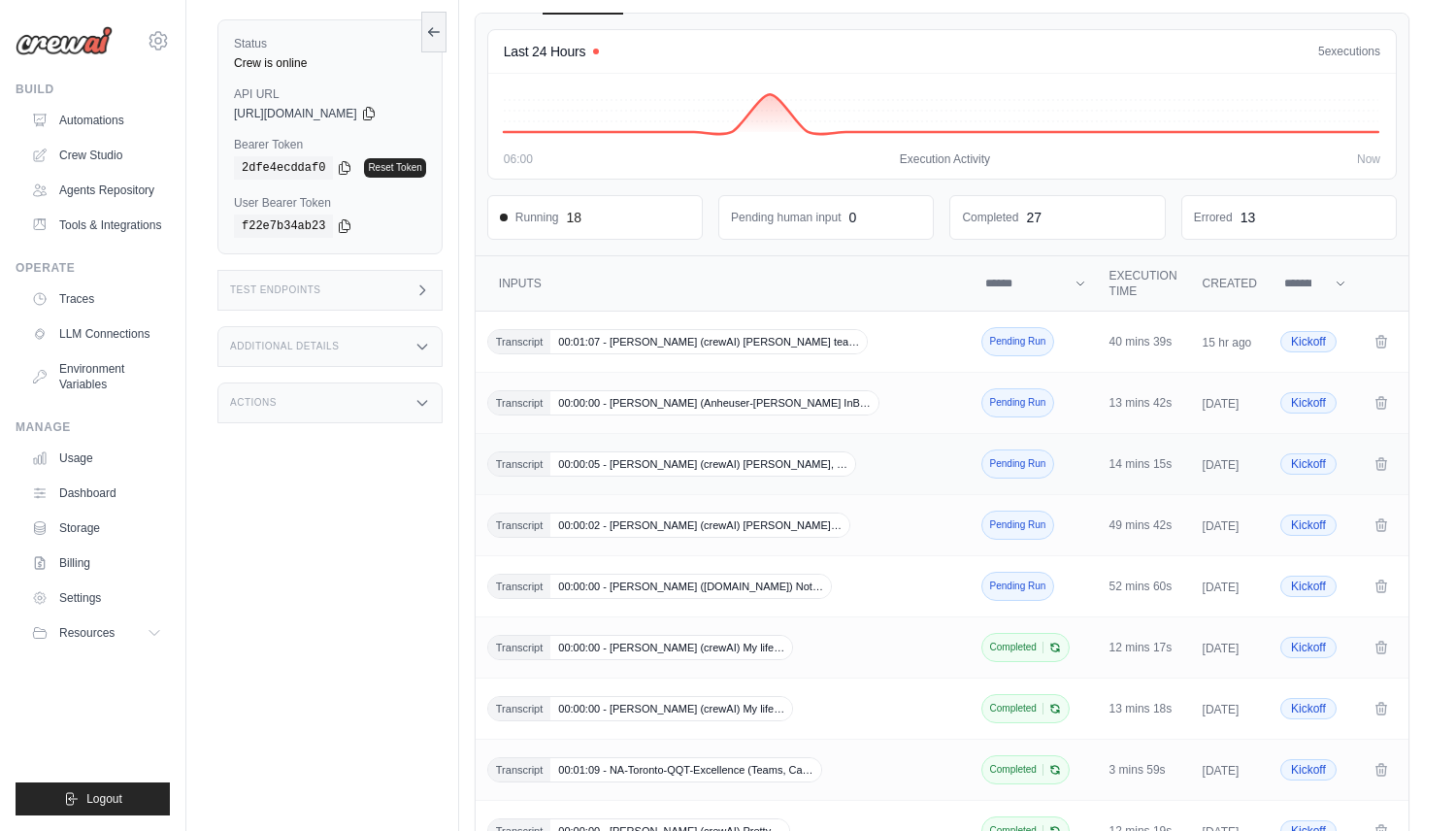
scroll to position [128, 0]
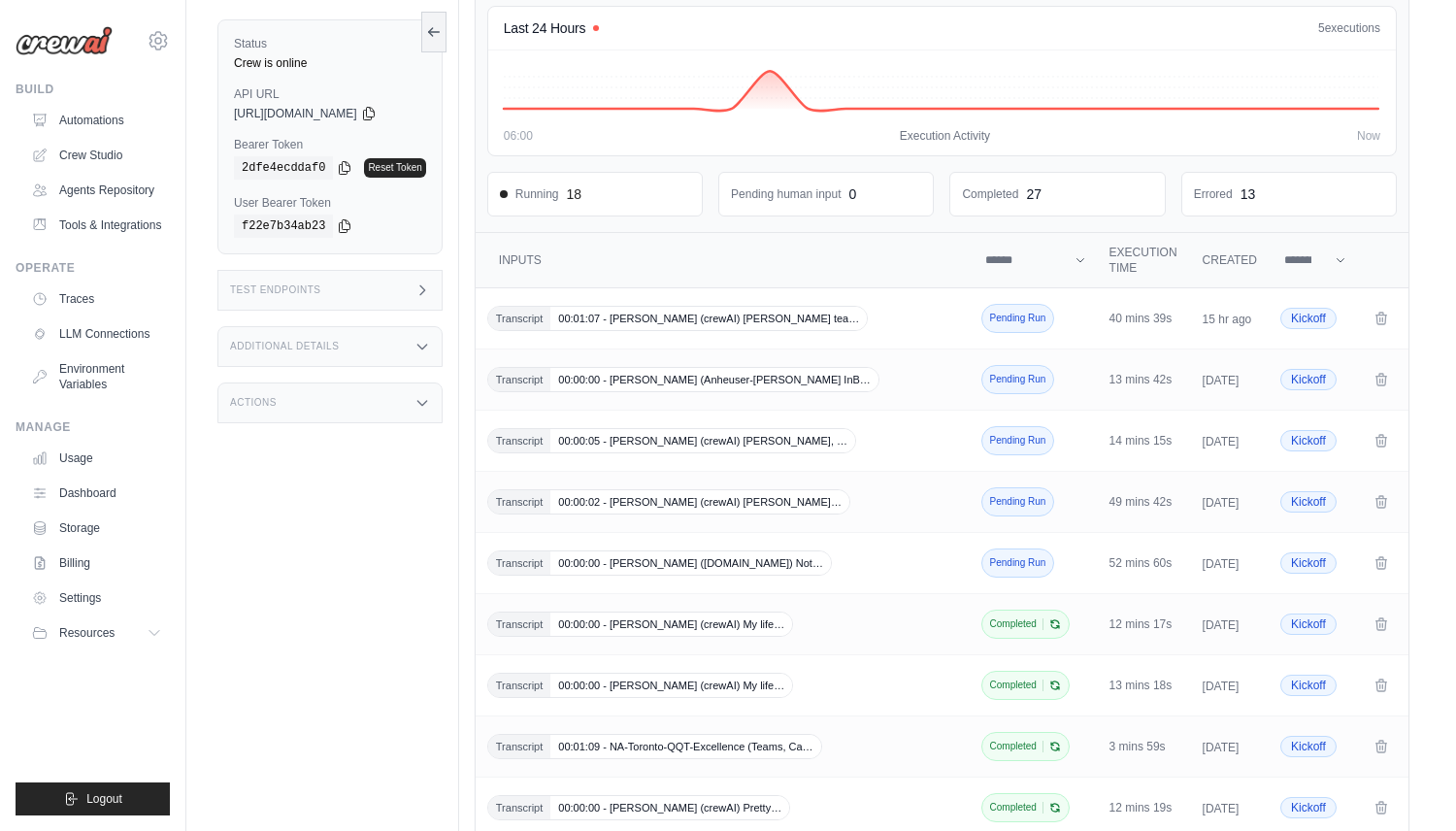
click at [761, 557] on span "00:00:00 - [PERSON_NAME] ([DOMAIN_NAME]) Not…" at bounding box center [690, 562] width 281 height 23
click at [133, 104] on div "Build Automations Crew Studio Agents Repository Tools & Integrations" at bounding box center [93, 161] width 155 height 159
click at [127, 112] on link "Automations" at bounding box center [98, 120] width 147 height 31
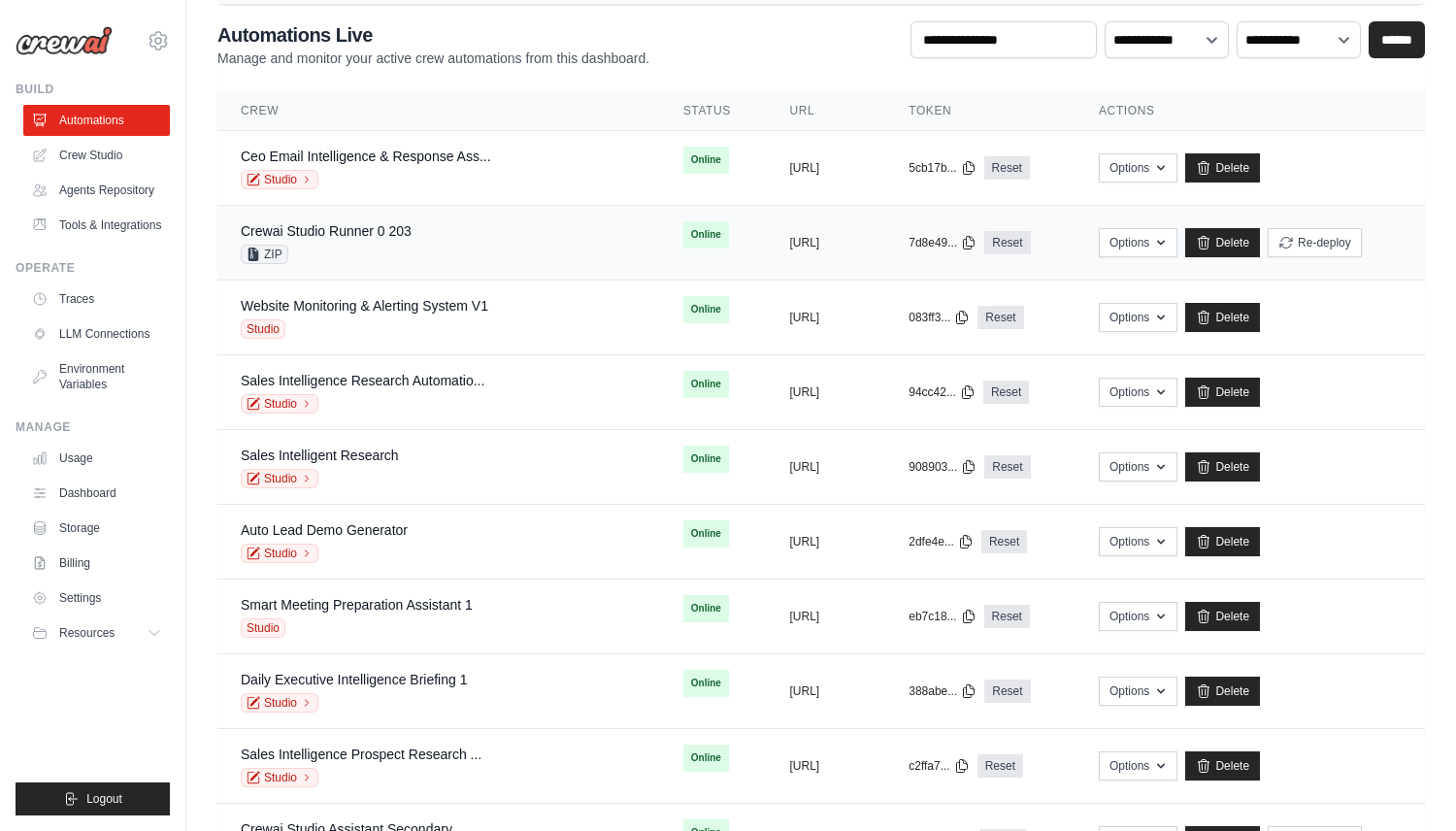
scroll to position [98, 0]
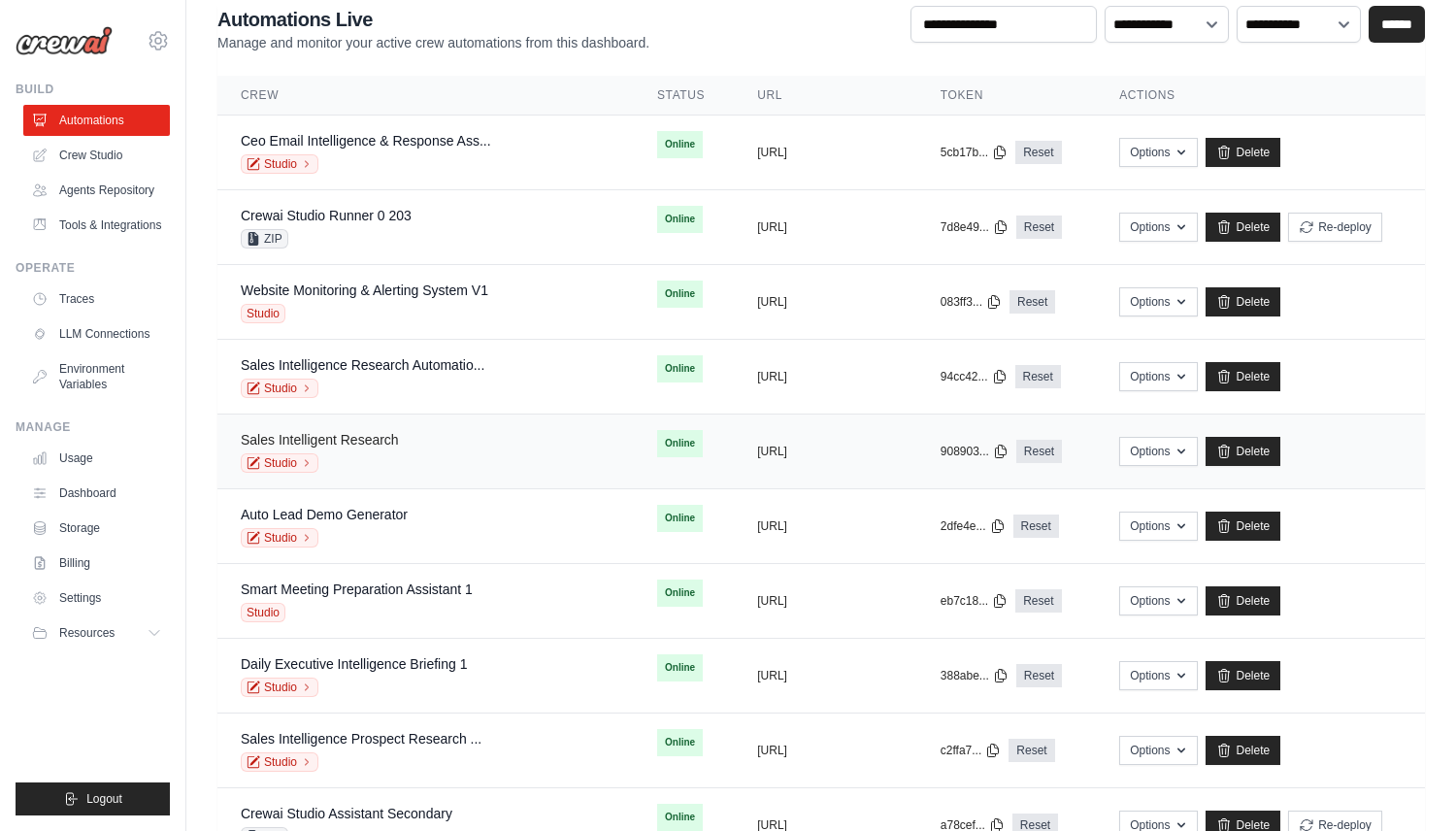
click at [387, 446] on link "Sales Intelligent Research" at bounding box center [319, 439] width 158 height 16
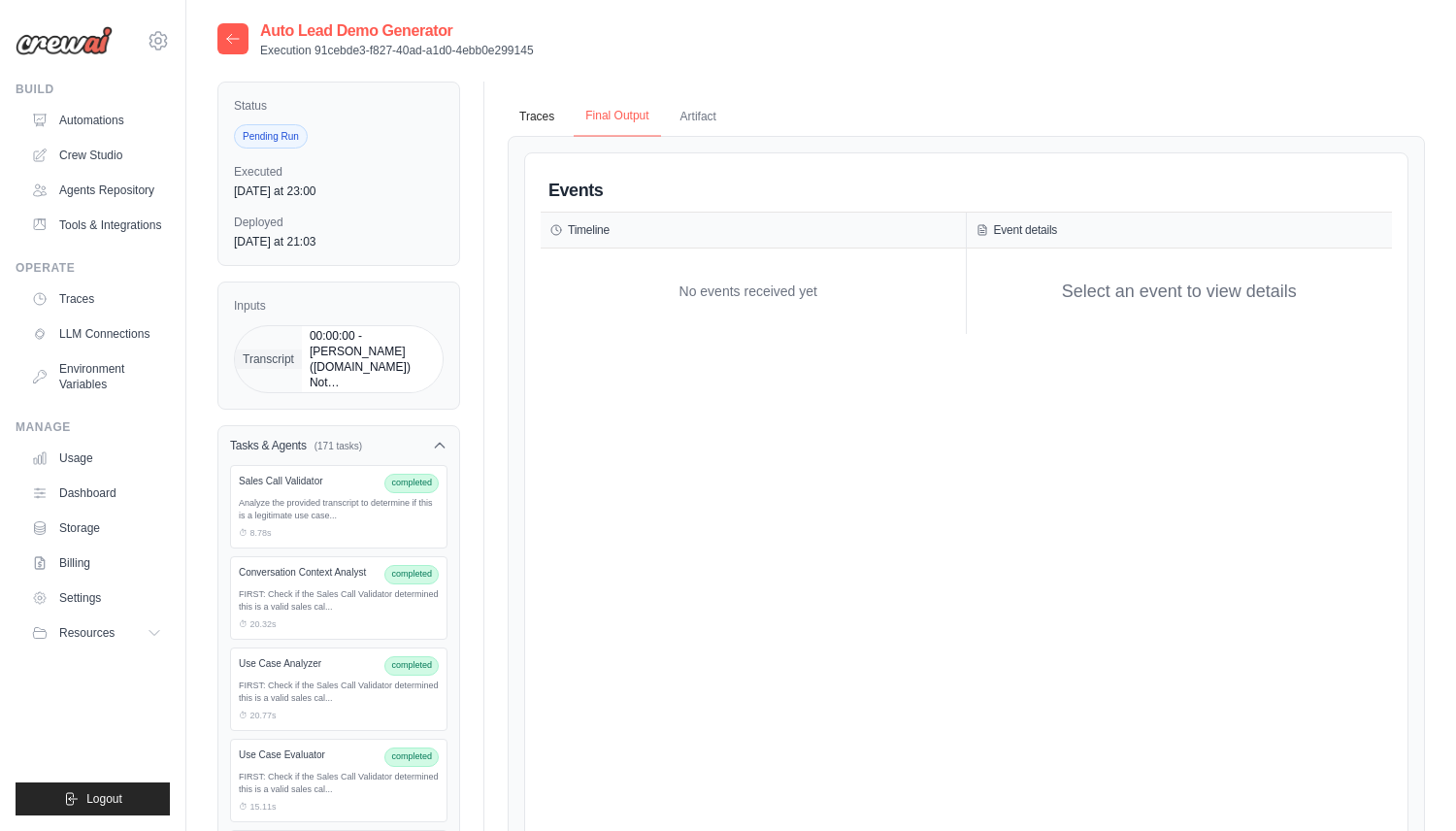
click at [591, 118] on button "Final Output" at bounding box center [616, 116] width 86 height 41
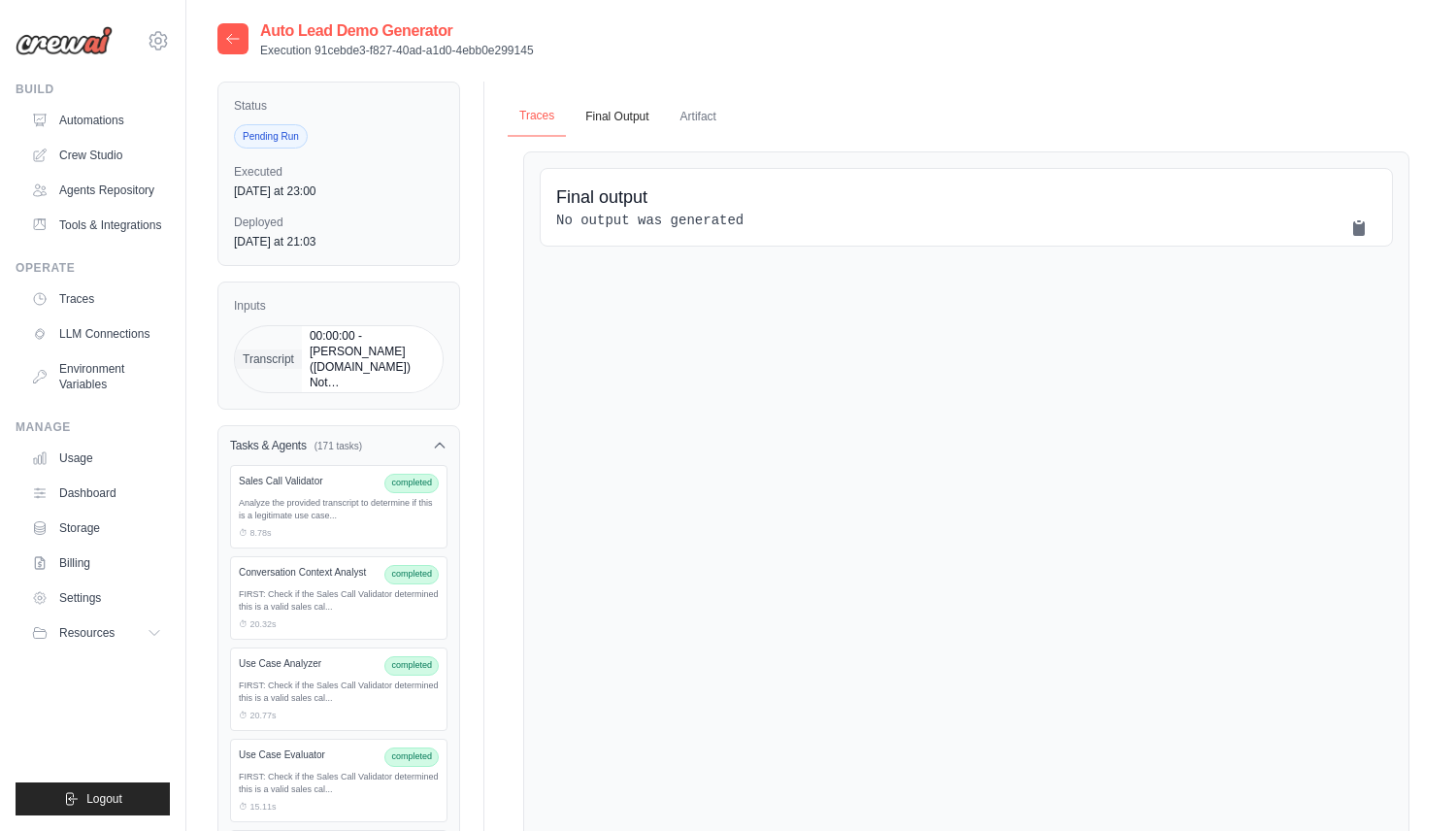
click at [546, 106] on button "Traces" at bounding box center [537, 116] width 59 height 41
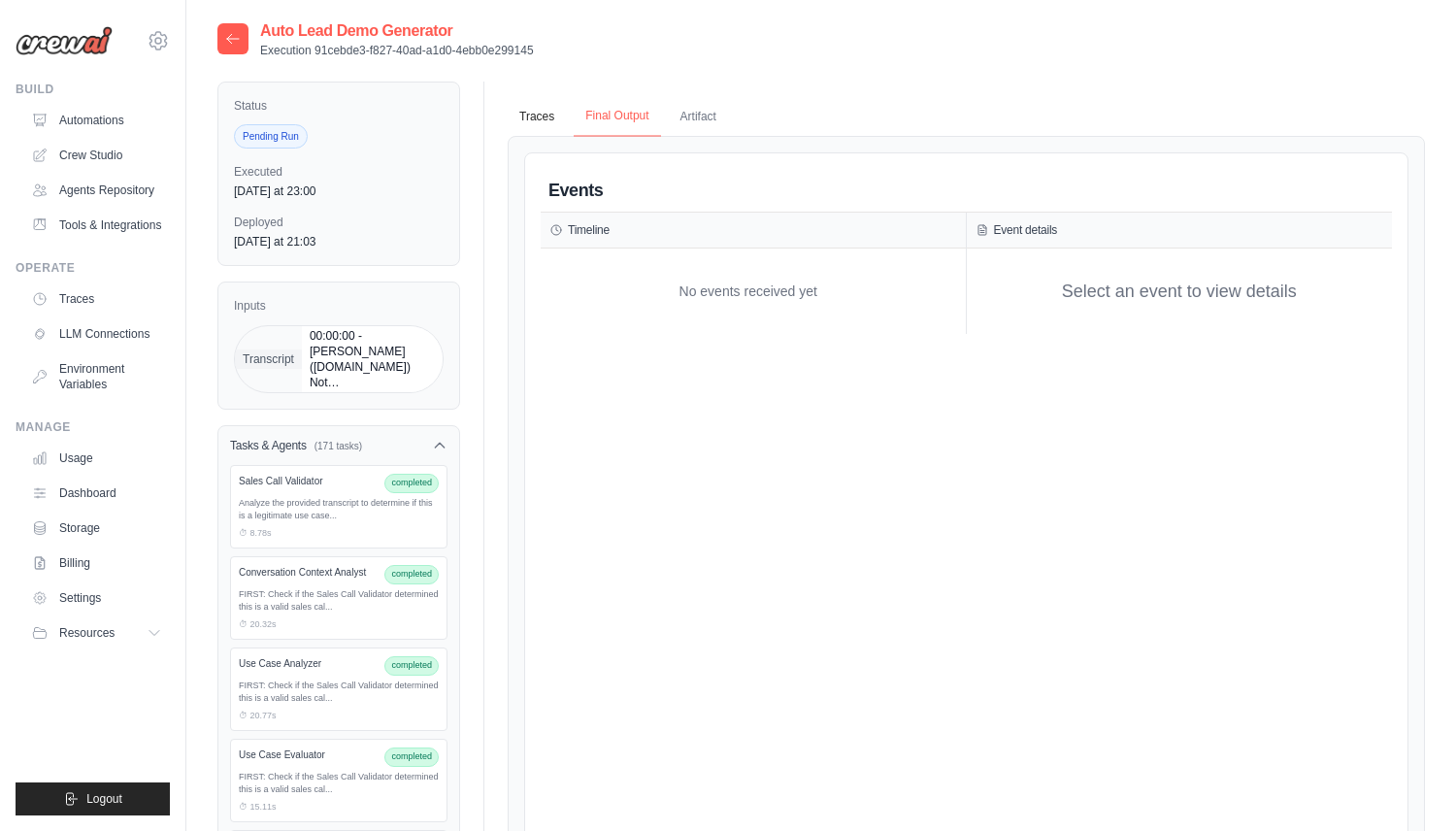
click at [604, 105] on button "Final Output" at bounding box center [616, 116] width 86 height 41
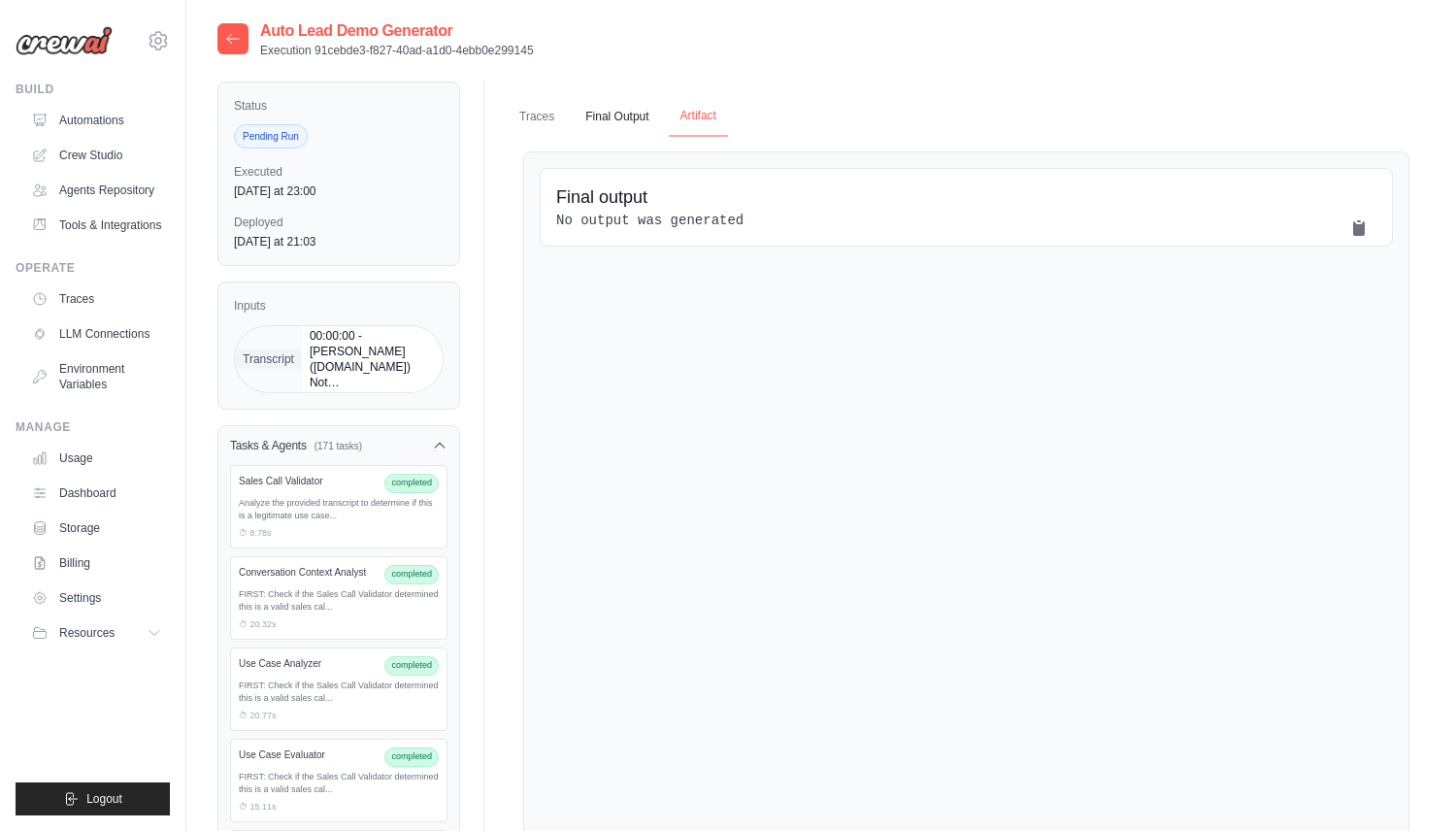
click at [715, 110] on button "Artifact" at bounding box center [698, 116] width 60 height 41
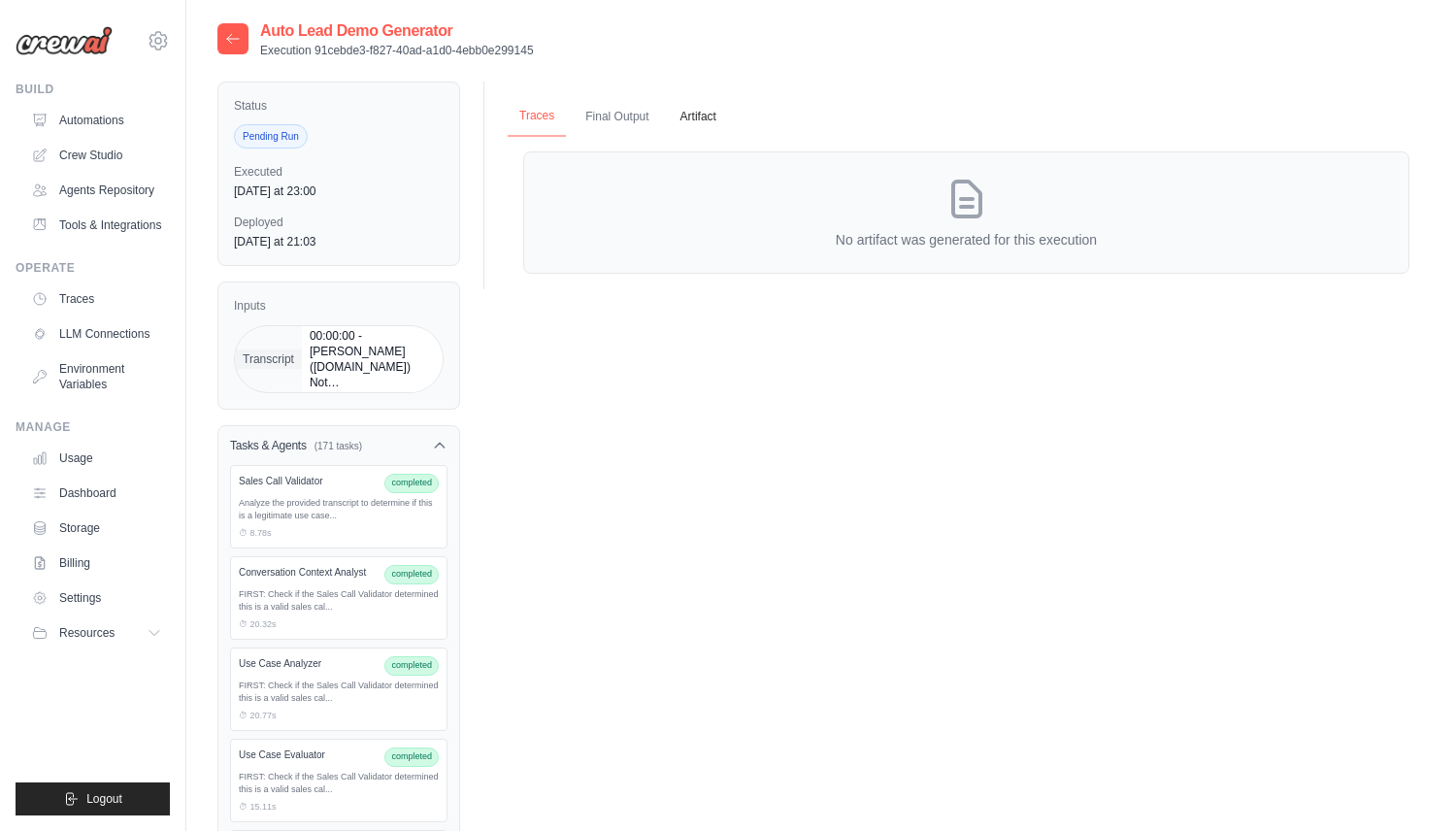
click at [510, 112] on button "Traces" at bounding box center [537, 116] width 59 height 41
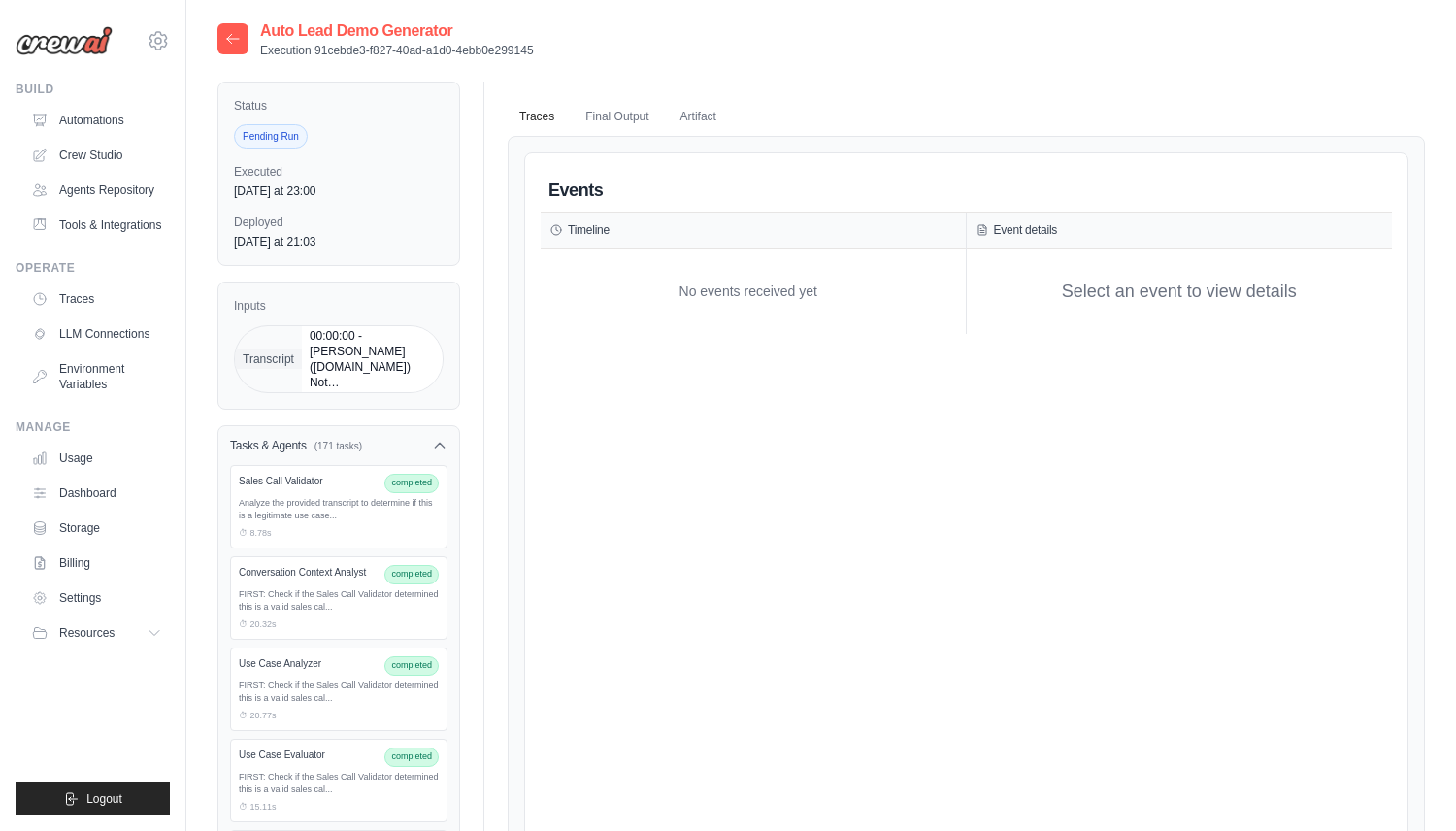
click at [227, 39] on icon at bounding box center [233, 38] width 12 height 9
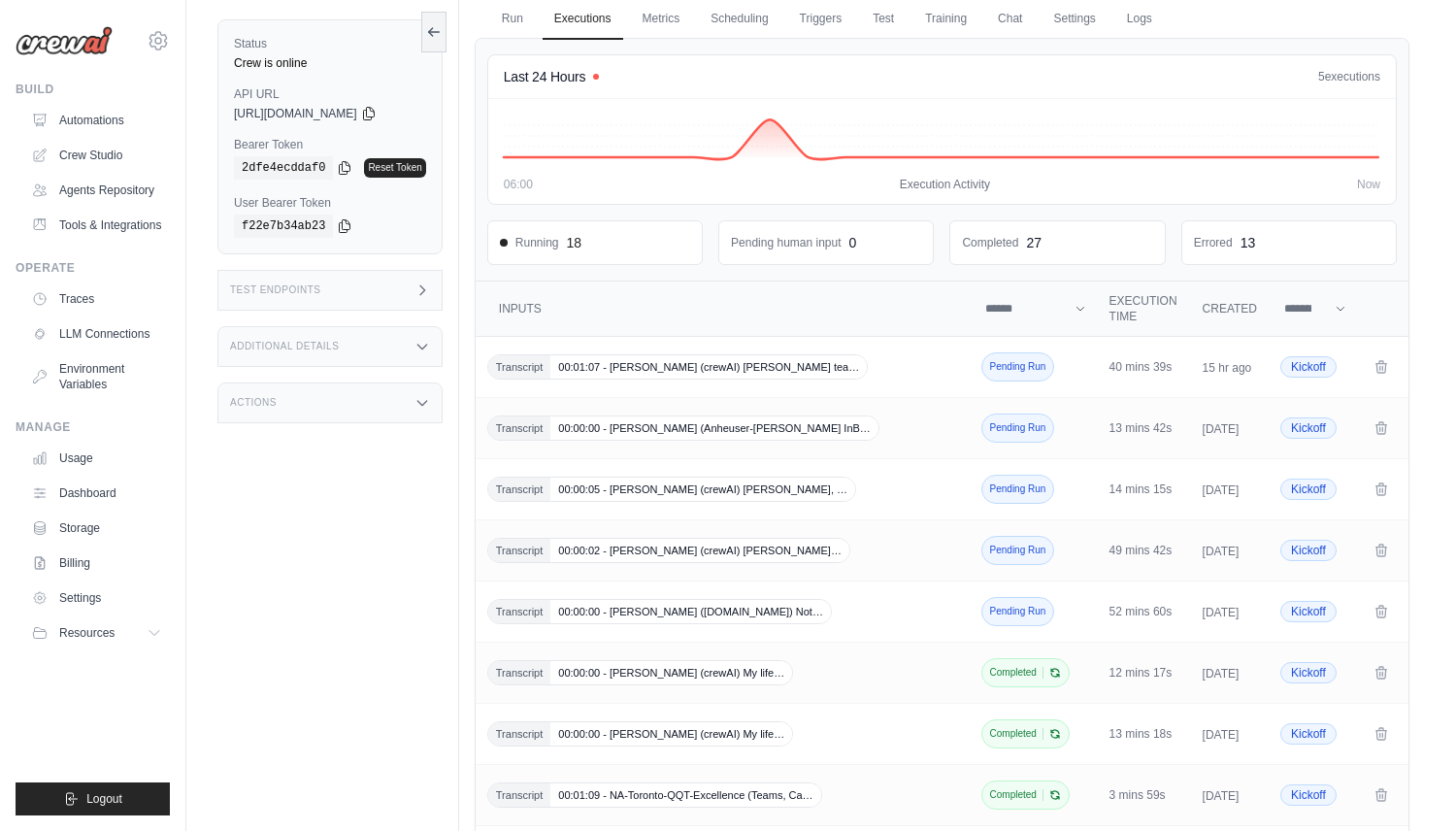
scroll to position [330, 0]
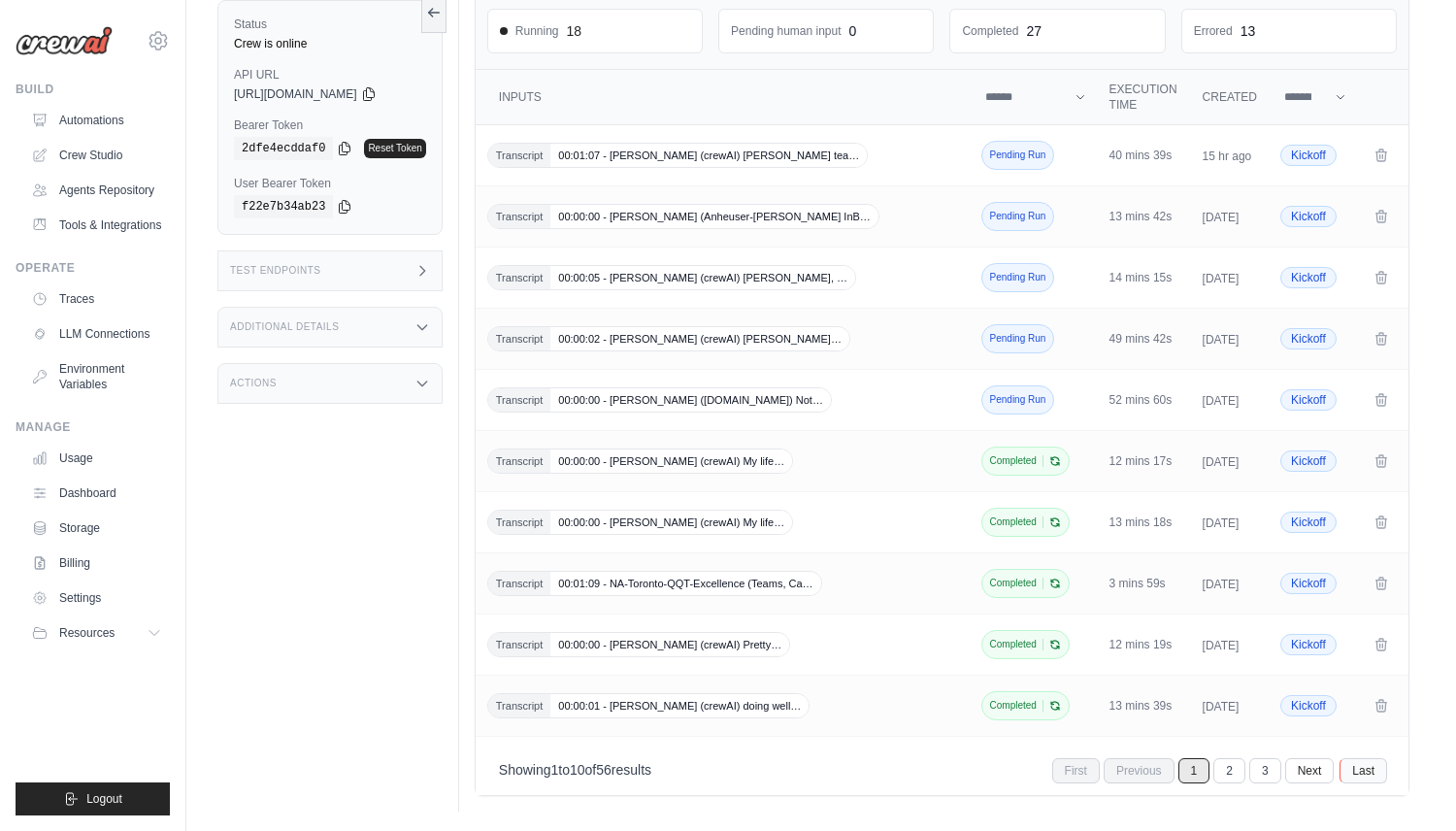
click at [1354, 761] on link "Last" at bounding box center [1363, 770] width 48 height 25
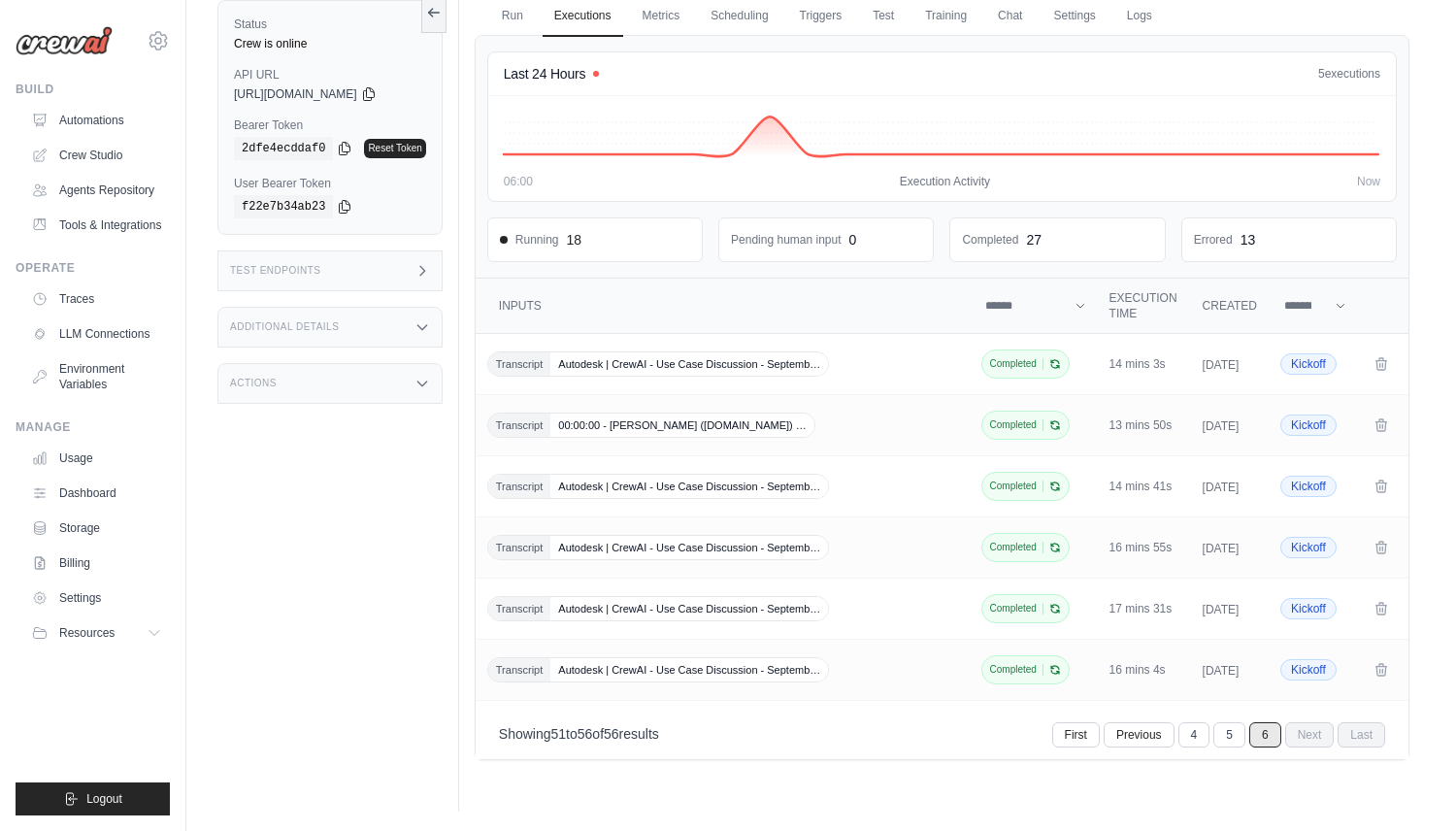
scroll to position [105, 0]
click at [1088, 747] on link "First" at bounding box center [1078, 734] width 48 height 25
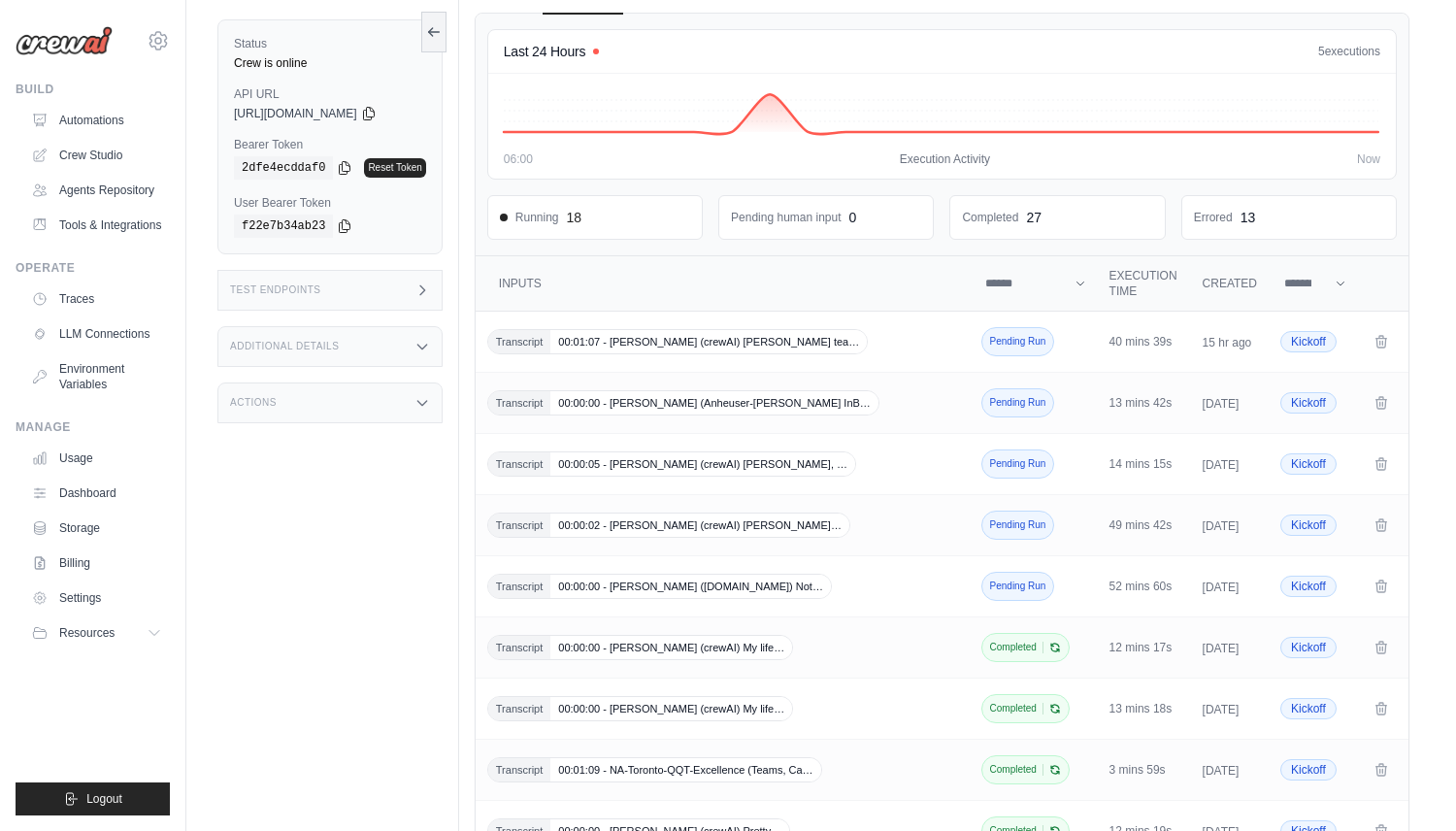
scroll to position [0, 0]
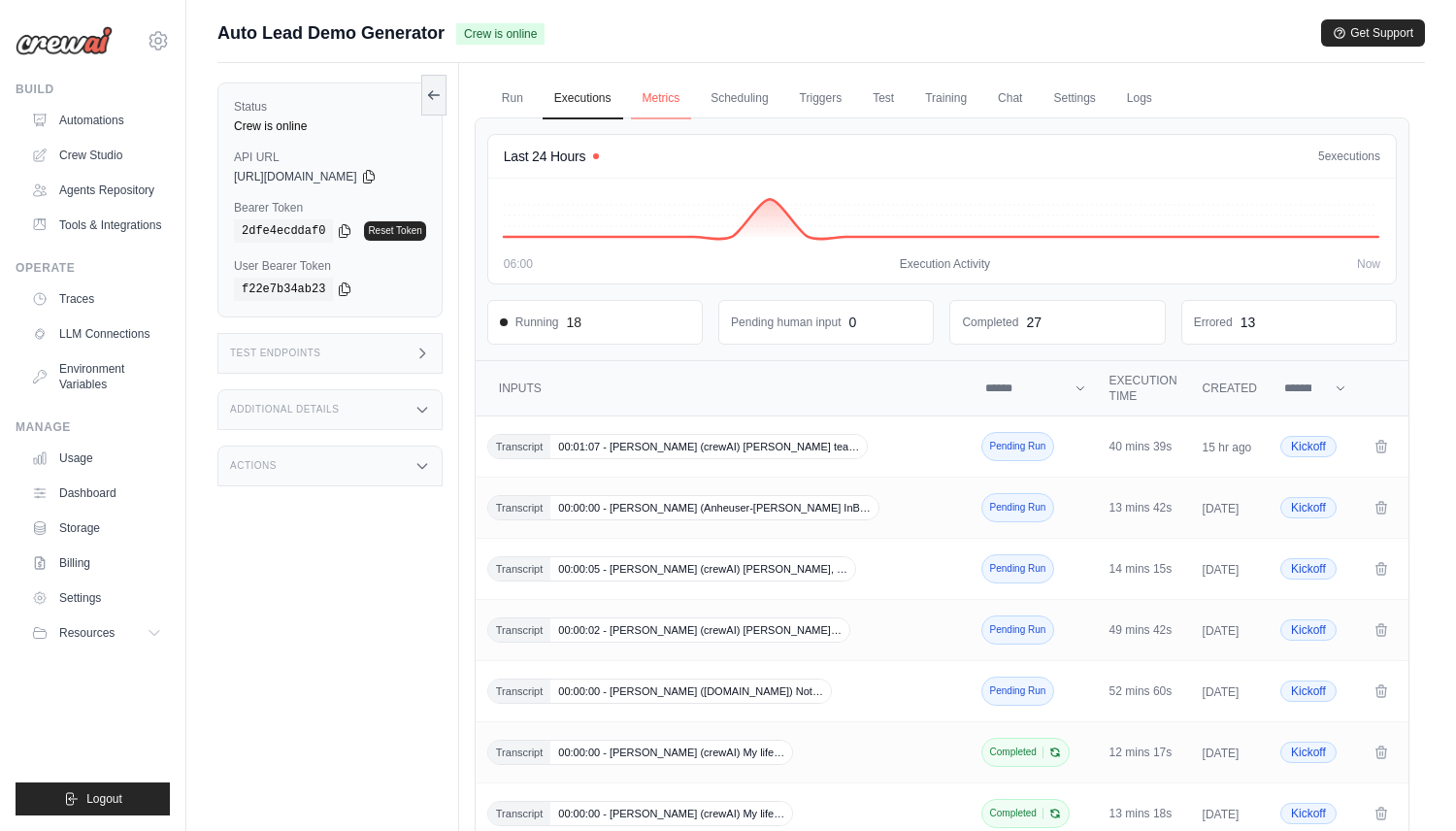
click at [650, 99] on link "Metrics" at bounding box center [662, 98] width 61 height 41
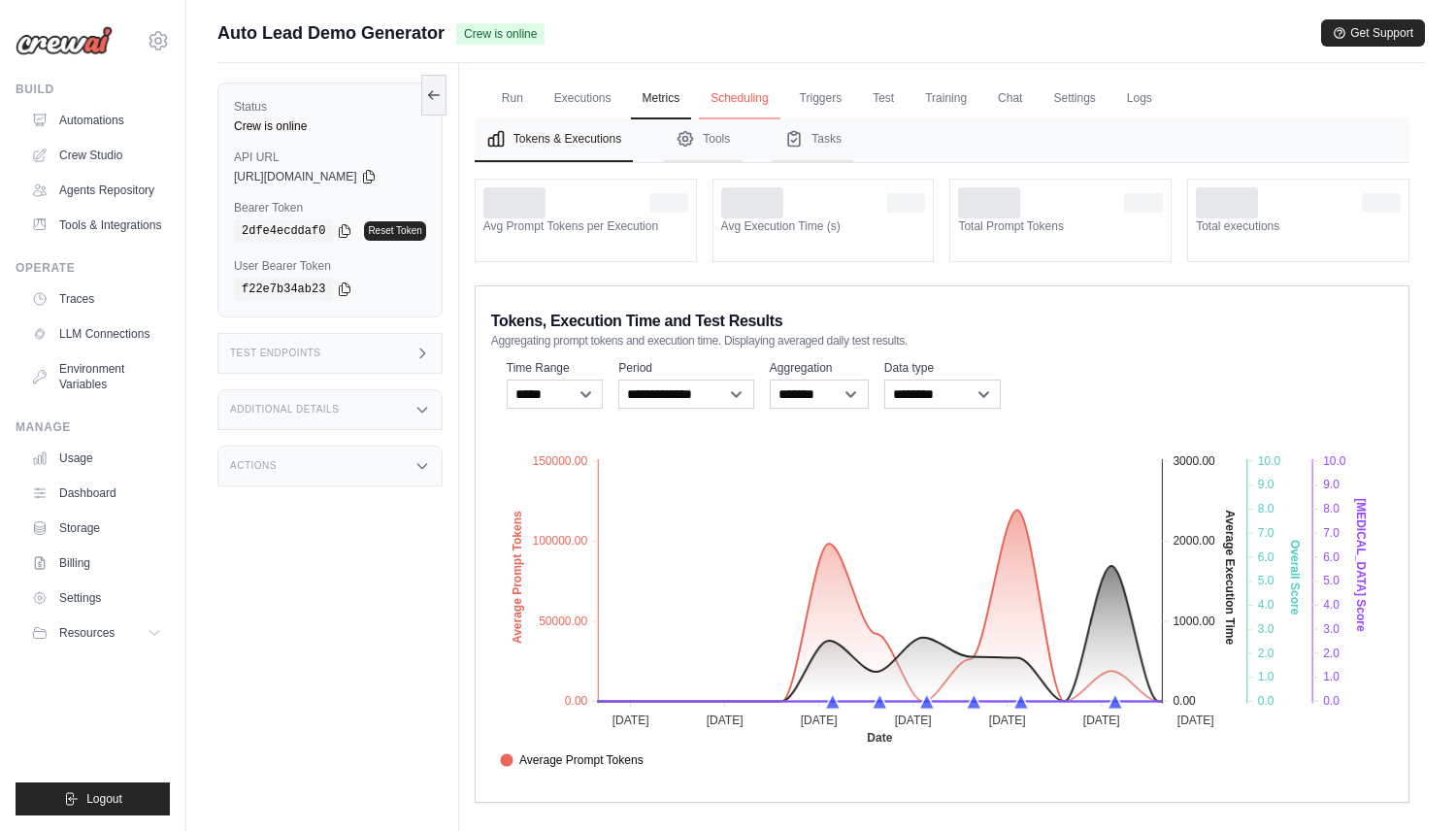
click at [717, 101] on link "Scheduling" at bounding box center [738, 98] width 80 height 41
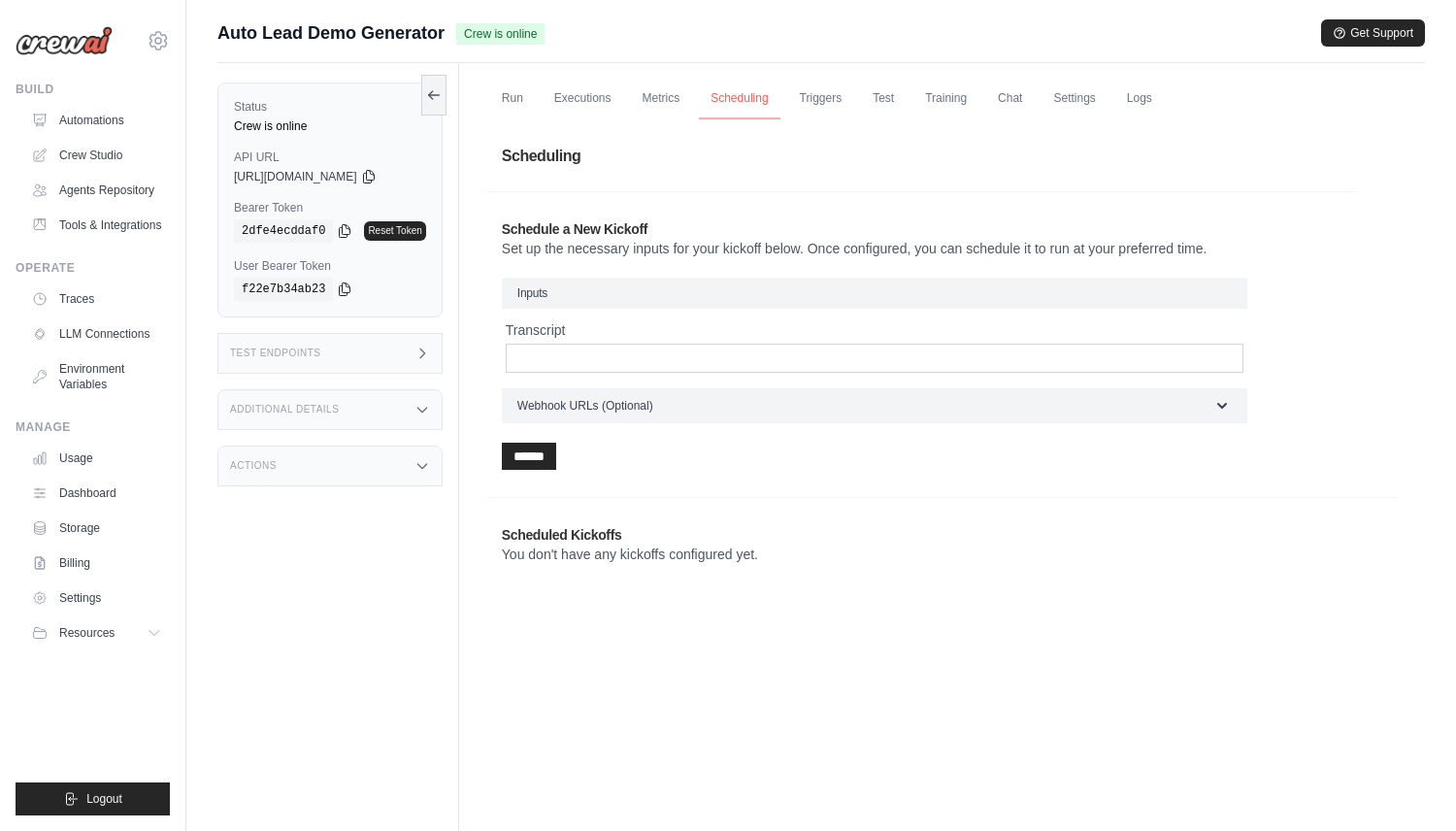
click at [774, 83] on link "Scheduling" at bounding box center [738, 98] width 80 height 41
click at [806, 87] on link "Triggers" at bounding box center [820, 98] width 66 height 41
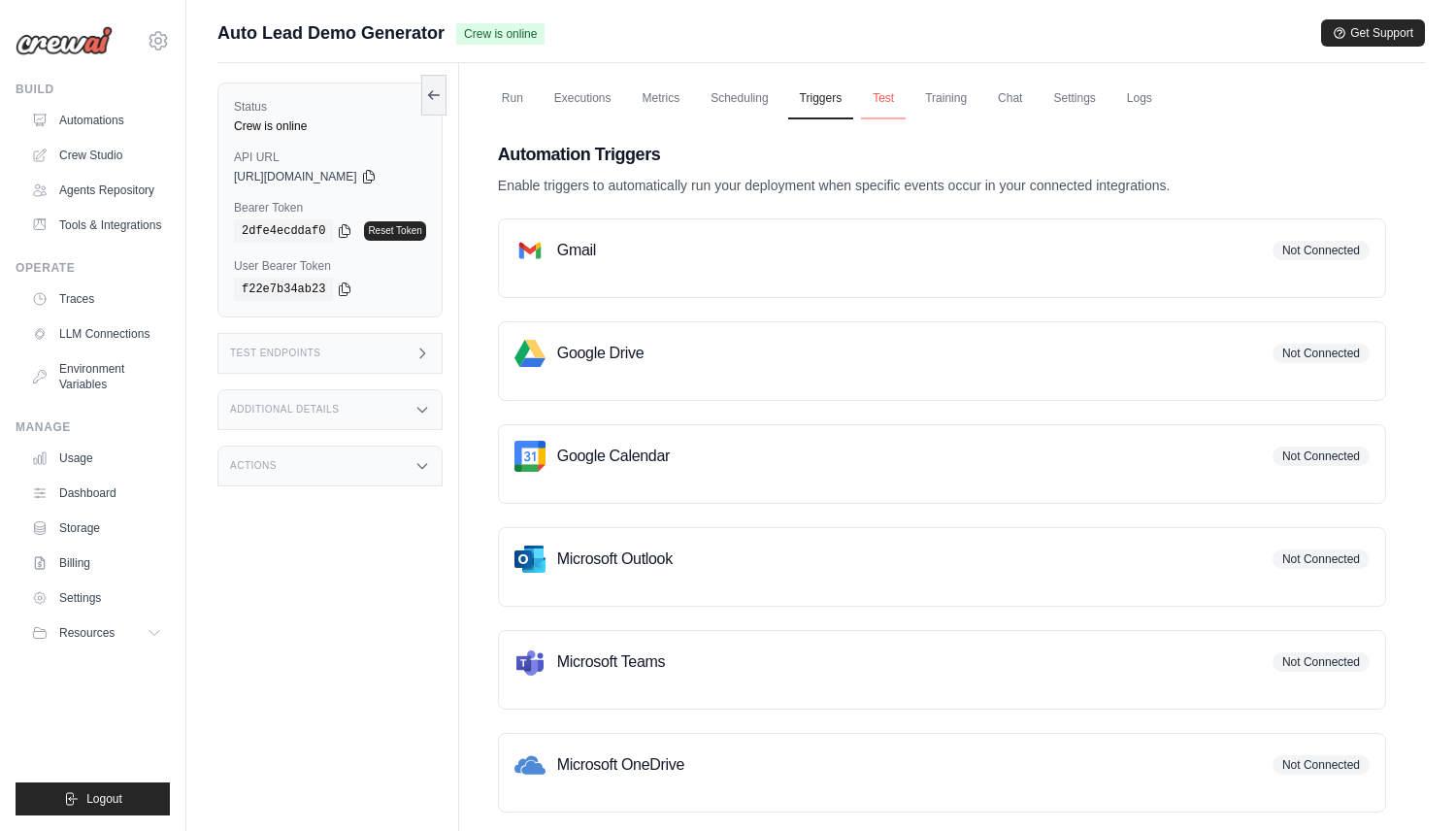
click at [895, 106] on link "Test" at bounding box center [883, 98] width 45 height 41
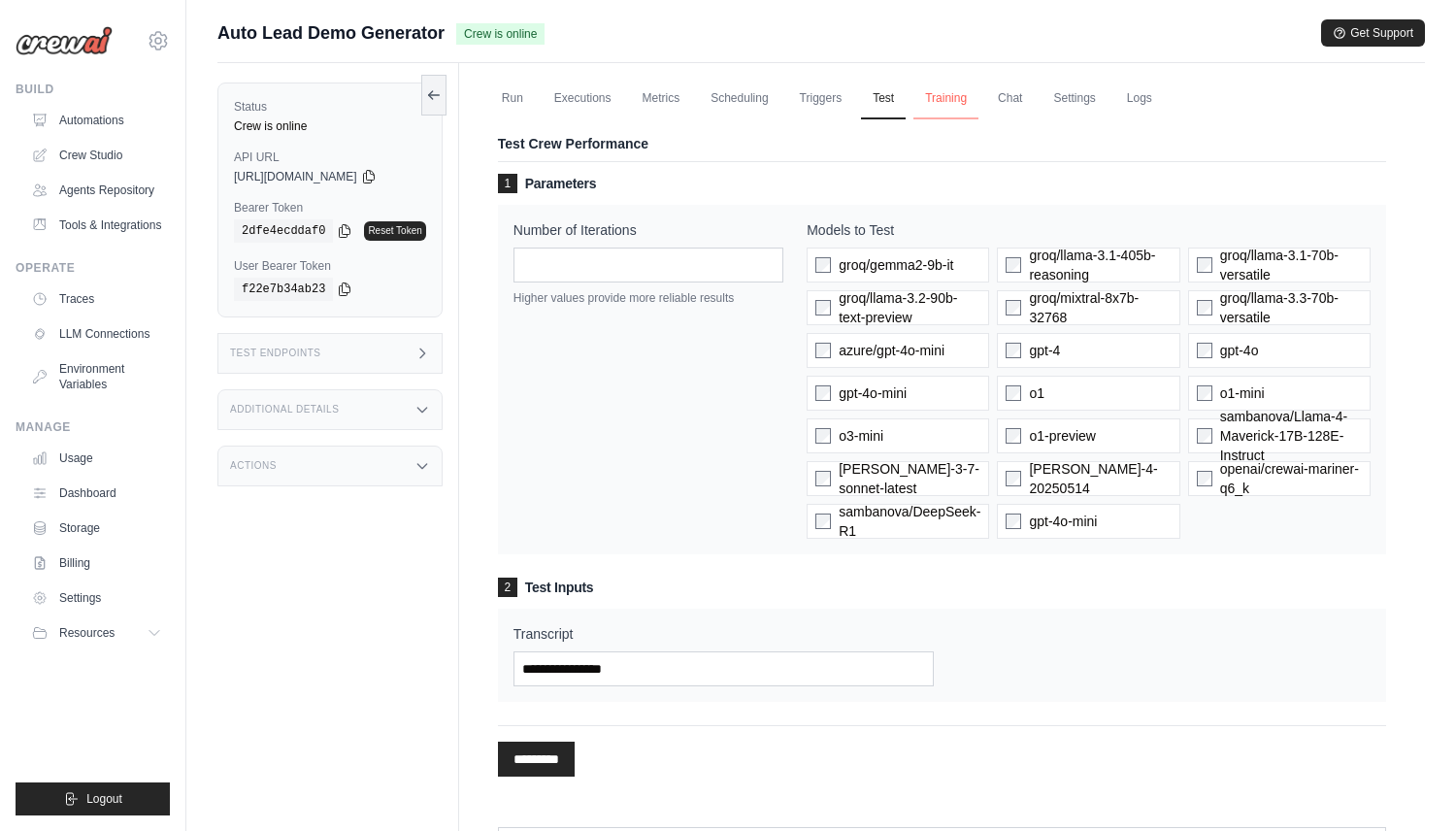
click at [945, 106] on link "Training" at bounding box center [946, 98] width 65 height 41
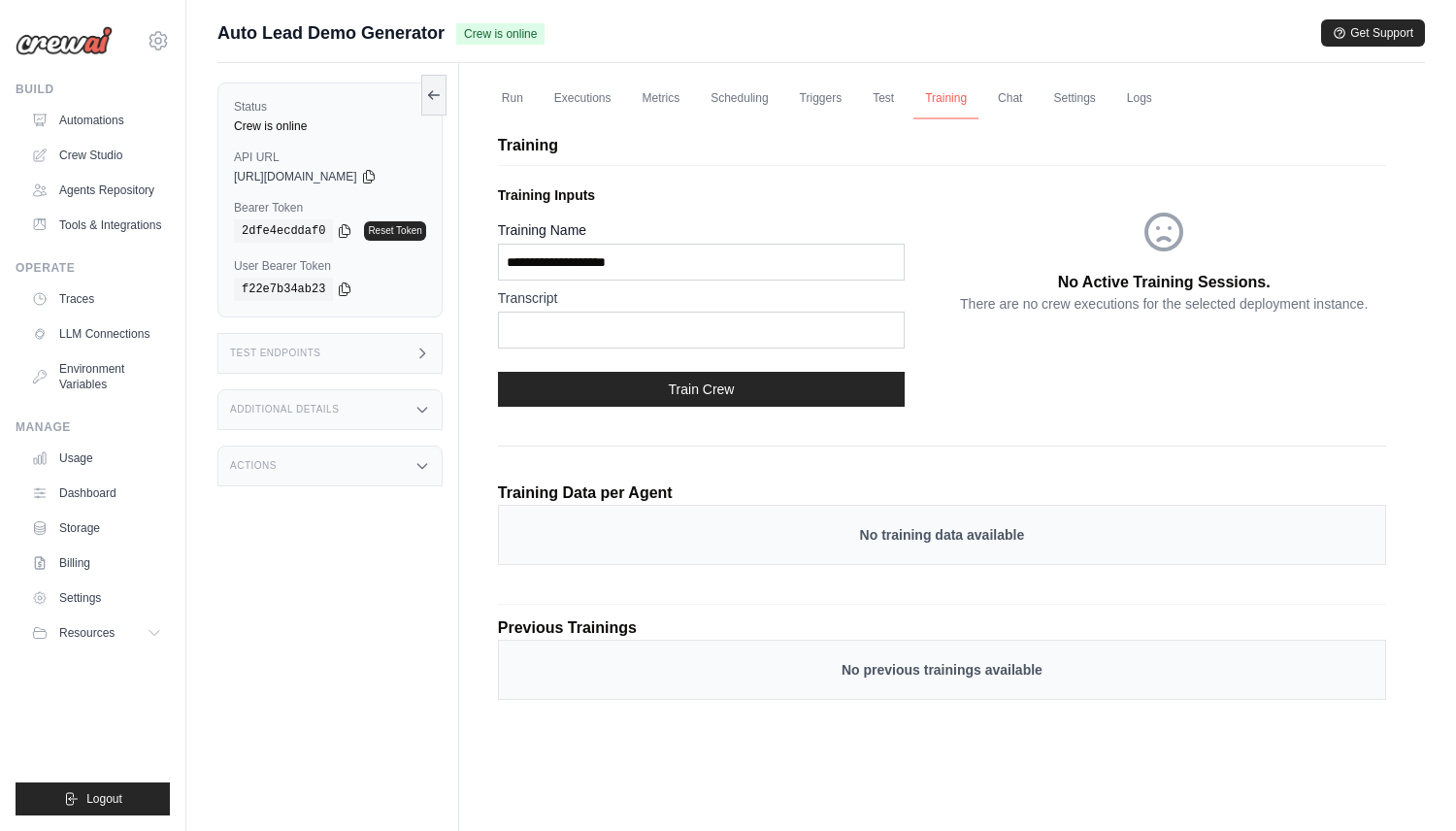
click at [959, 105] on link "Training" at bounding box center [946, 98] width 65 height 41
click at [1000, 108] on link "Chat" at bounding box center [1010, 98] width 48 height 41
